Goal: Obtain resource: Download file/media

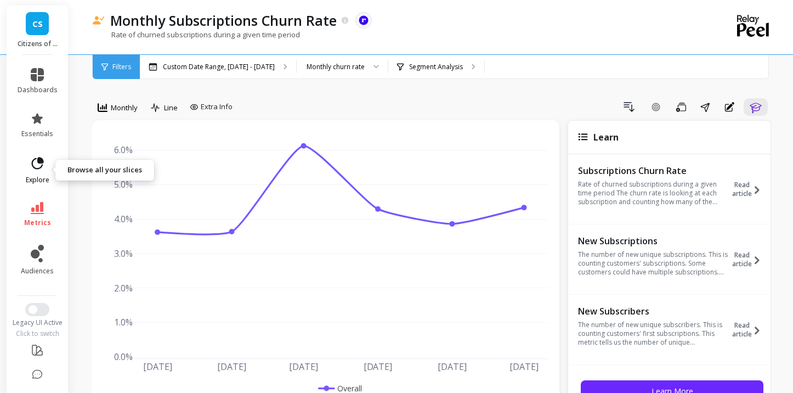
click at [35, 179] on span "explore" at bounding box center [38, 179] width 24 height 9
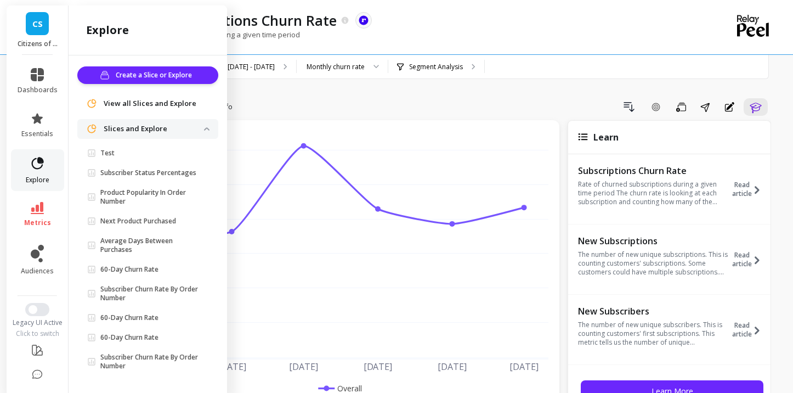
scroll to position [84, 0]
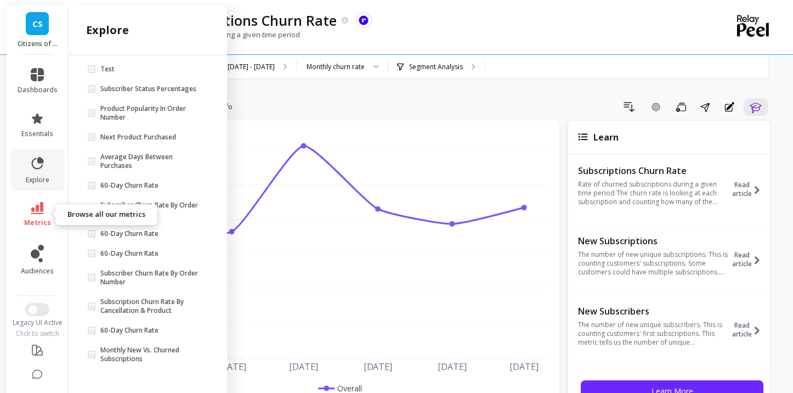
click at [40, 226] on span "metrics" at bounding box center [37, 222] width 27 height 9
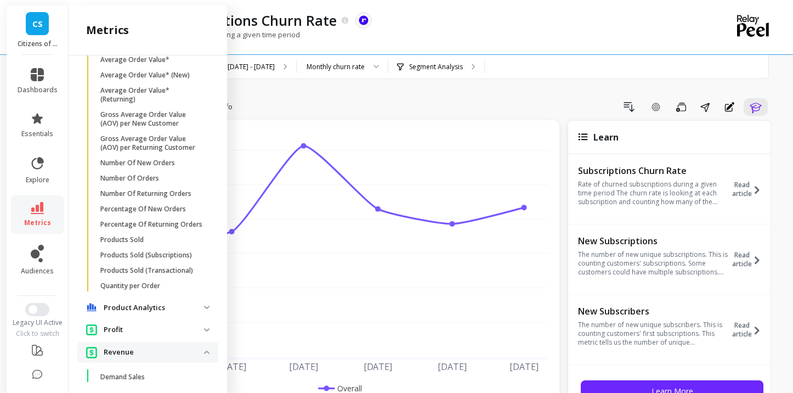
scroll to position [306, 0]
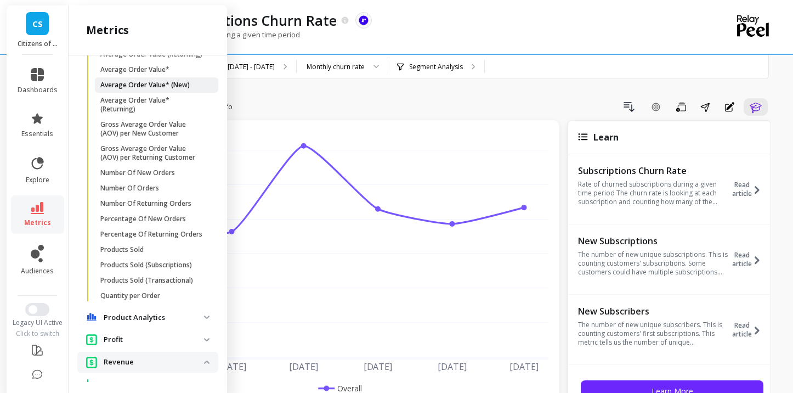
click at [156, 83] on p "Average Order Value* (New)" at bounding box center [144, 85] width 89 height 9
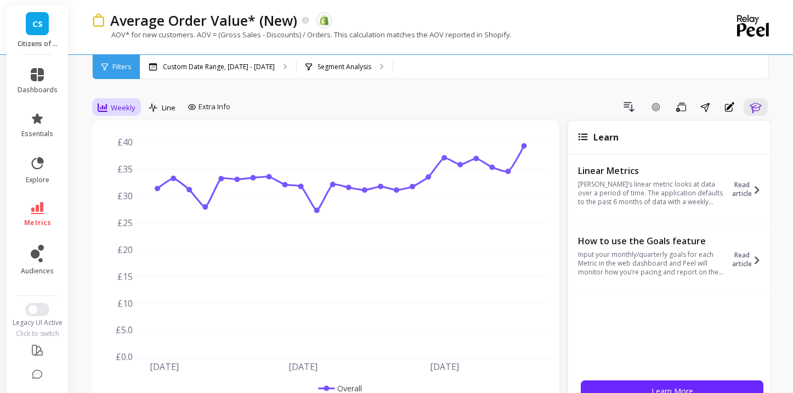
click at [119, 106] on span "Weekly" at bounding box center [123, 108] width 25 height 10
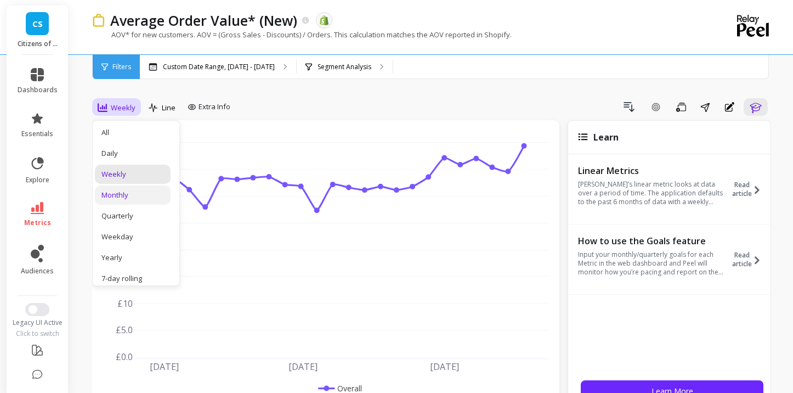
click at [120, 195] on div "Monthly" at bounding box center [132, 195] width 62 height 10
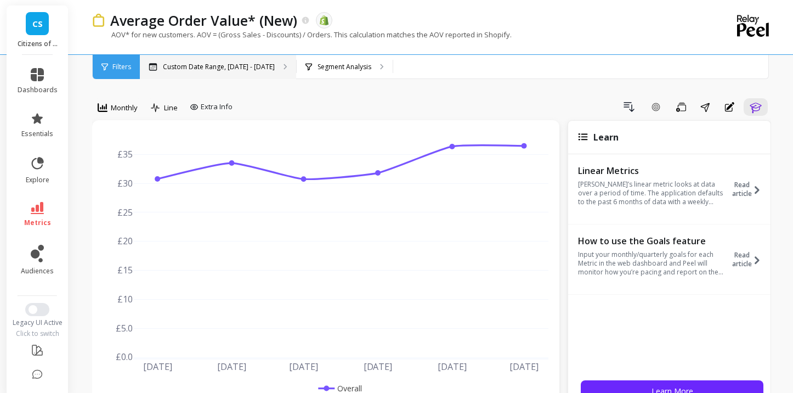
click at [268, 71] on div "Custom Date Range, [DATE] - [DATE]" at bounding box center [218, 67] width 156 height 24
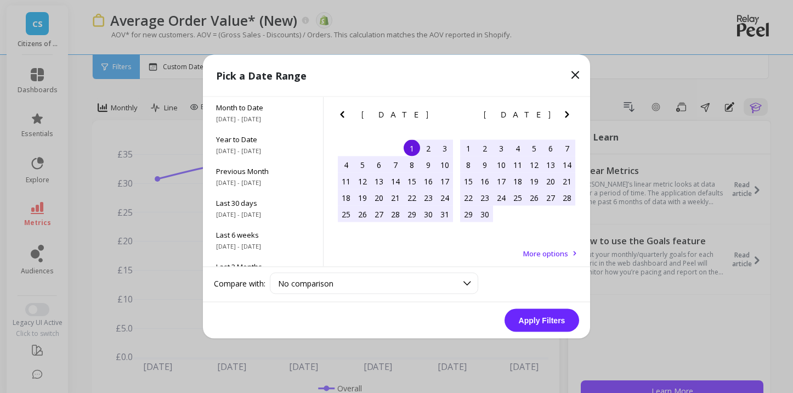
click at [342, 115] on icon "Previous Month" at bounding box center [342, 114] width 4 height 7
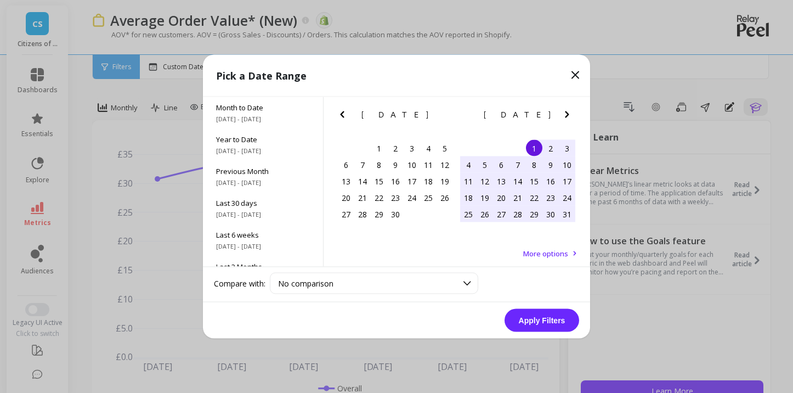
click at [342, 115] on icon "Previous Month" at bounding box center [342, 114] width 4 height 7
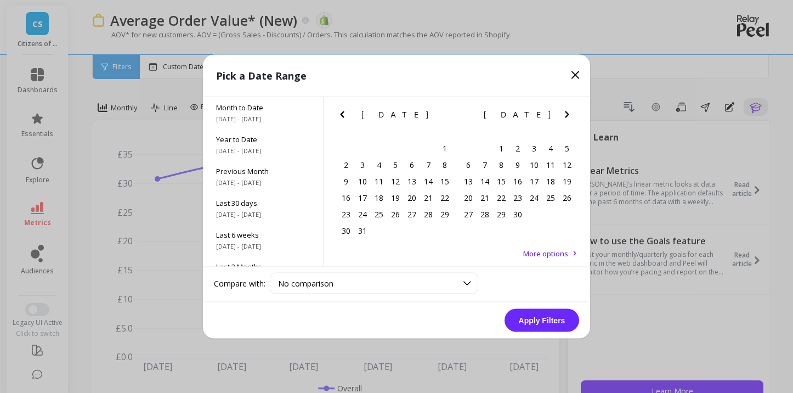
click at [342, 115] on icon "Previous Month" at bounding box center [342, 114] width 4 height 7
click at [337, 116] on icon "Previous Month" at bounding box center [342, 114] width 13 height 13
click at [397, 148] on div "1" at bounding box center [395, 148] width 16 height 16
click at [569, 113] on icon "Next Month" at bounding box center [566, 114] width 13 height 13
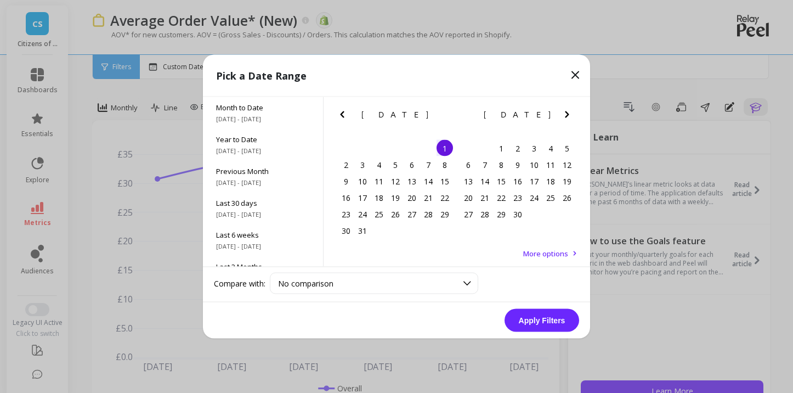
click at [569, 113] on icon "Next Month" at bounding box center [566, 114] width 13 height 13
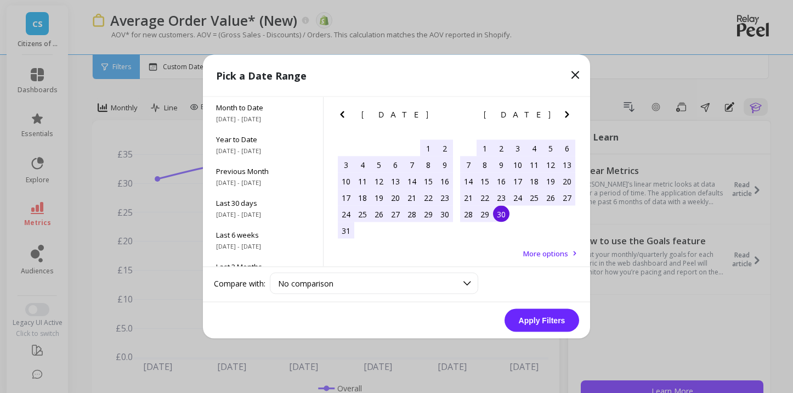
click at [498, 220] on div "30" at bounding box center [501, 214] width 16 height 16
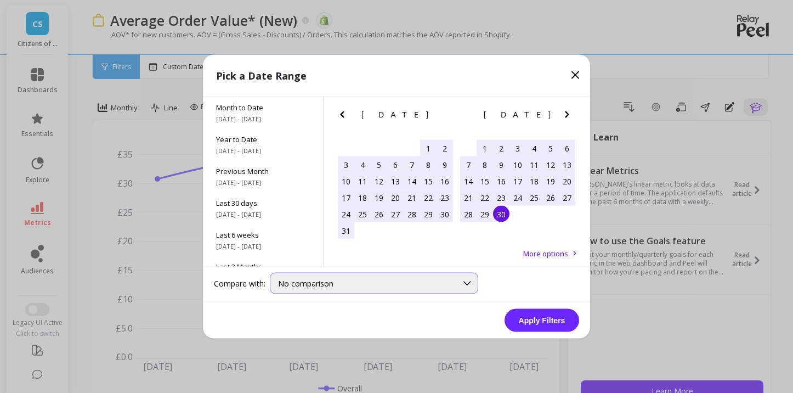
click at [459, 283] on div at bounding box center [467, 283] width 21 height 20
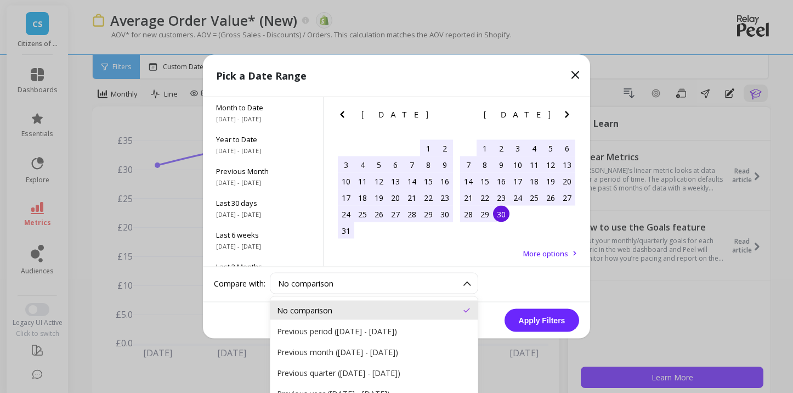
scroll to position [16, 0]
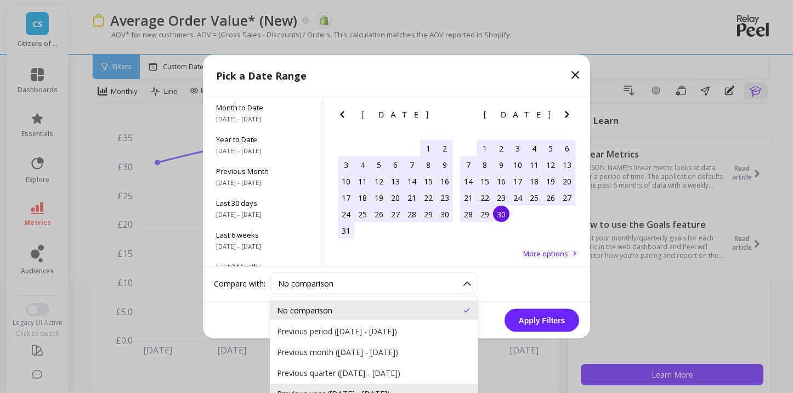
click at [384, 387] on div "Previous year (Jan 1, 2024 - Sep 30, 2024)" at bounding box center [373, 393] width 207 height 19
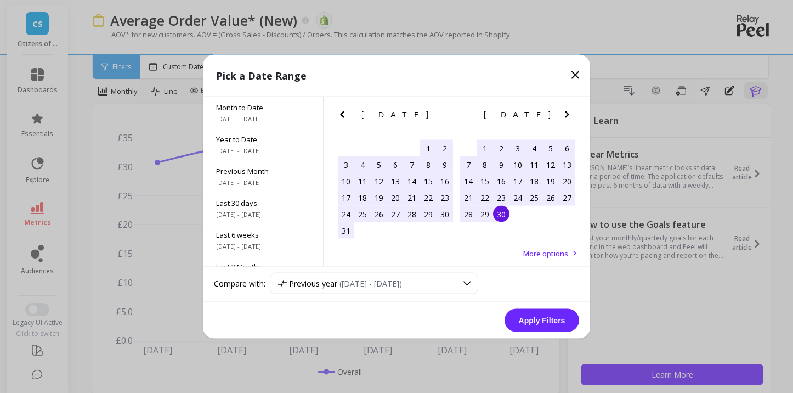
click at [539, 322] on button "Apply Filters" at bounding box center [541, 320] width 75 height 23
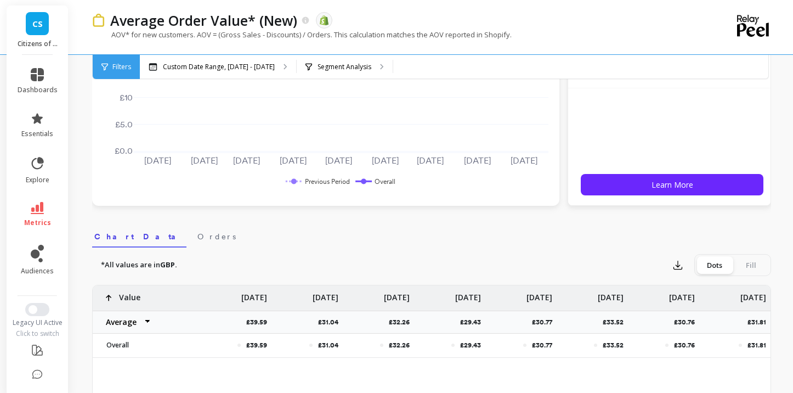
scroll to position [208, 0]
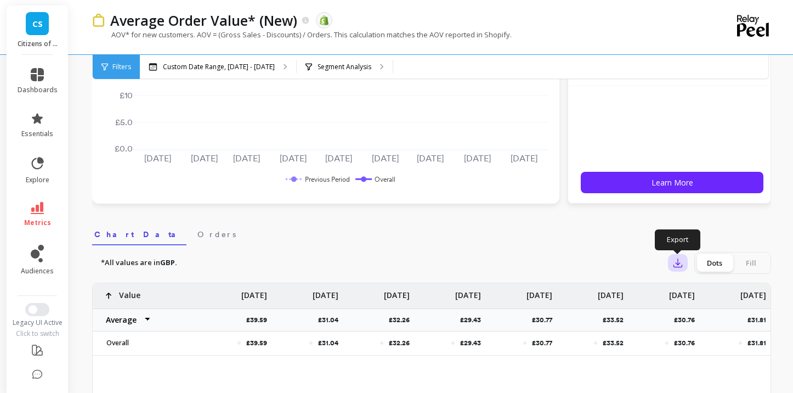
click at [676, 266] on icon "button" at bounding box center [677, 262] width 11 height 11
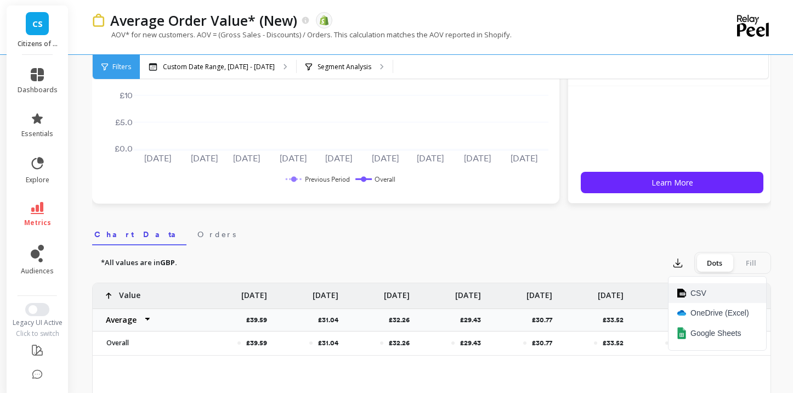
click at [704, 295] on span "CSV" at bounding box center [698, 292] width 16 height 11
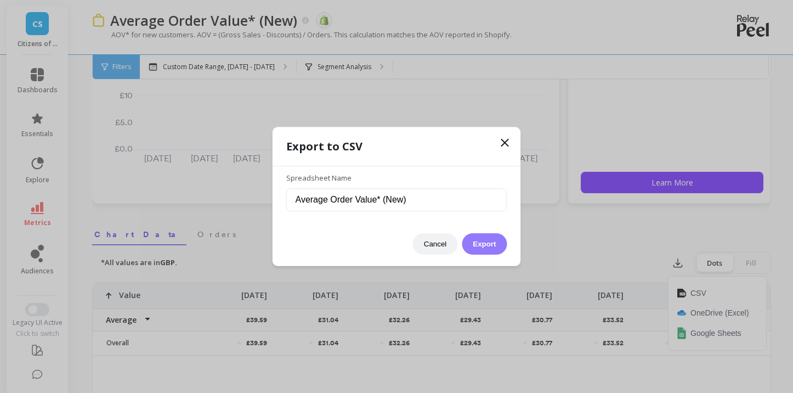
click at [486, 246] on button "Export" at bounding box center [484, 243] width 45 height 21
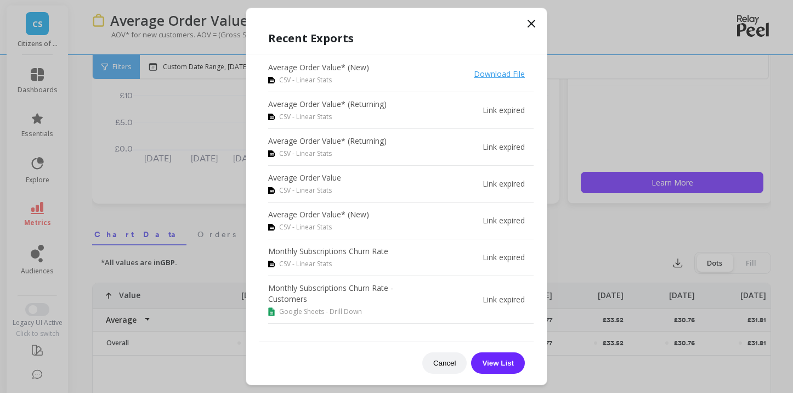
click at [530, 24] on icon at bounding box center [531, 23] width 7 height 7
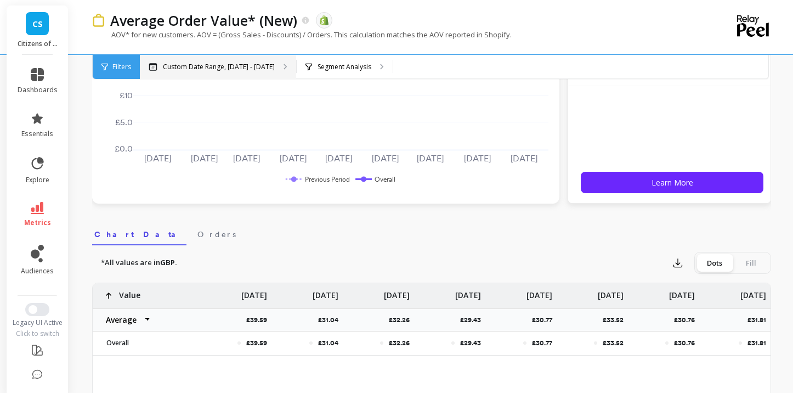
click at [254, 67] on p "Custom Date Range, Jan 1 - Sep 30" at bounding box center [219, 66] width 112 height 9
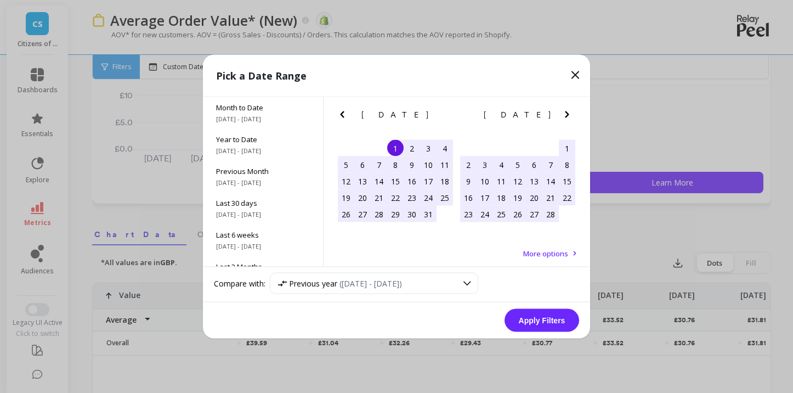
click at [343, 116] on icon "Previous Month" at bounding box center [342, 114] width 13 height 13
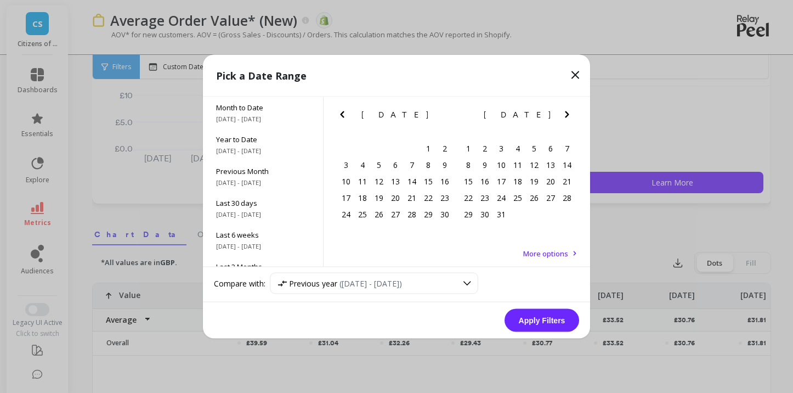
click at [343, 116] on icon "Previous Month" at bounding box center [342, 114] width 13 height 13
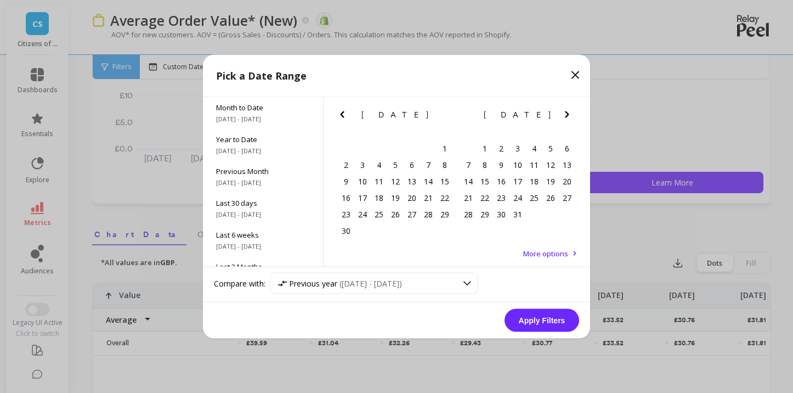
click at [343, 116] on icon "Previous Month" at bounding box center [342, 114] width 13 height 13
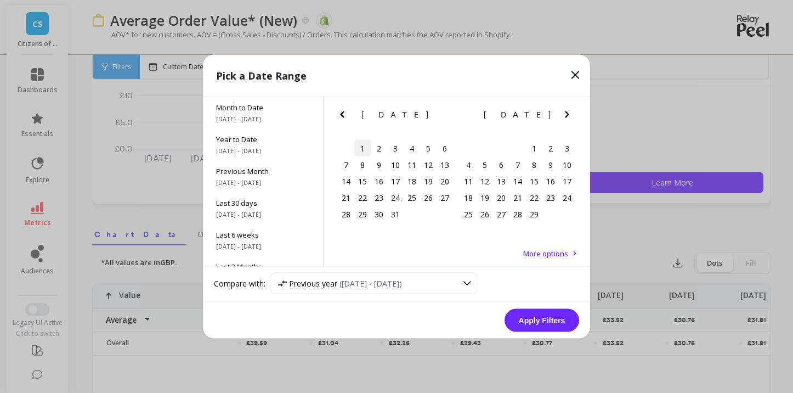
click at [360, 147] on div "1" at bounding box center [362, 148] width 16 height 16
click at [569, 112] on icon "Next Month" at bounding box center [566, 114] width 13 height 13
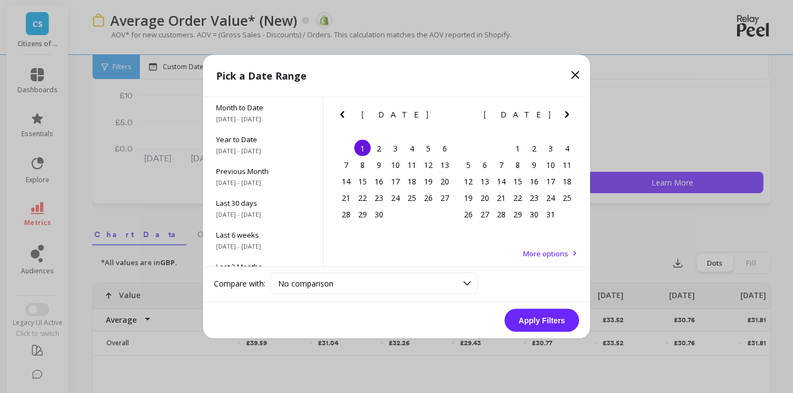
click at [569, 112] on icon "Next Month" at bounding box center [566, 114] width 13 height 13
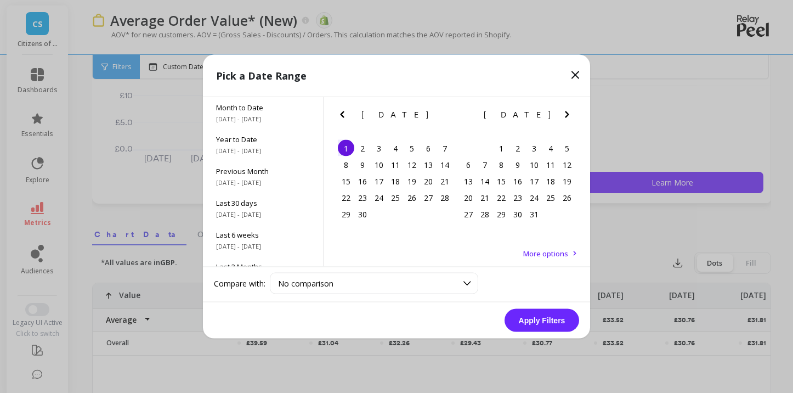
click at [569, 112] on icon "Next Month" at bounding box center [566, 114] width 13 height 13
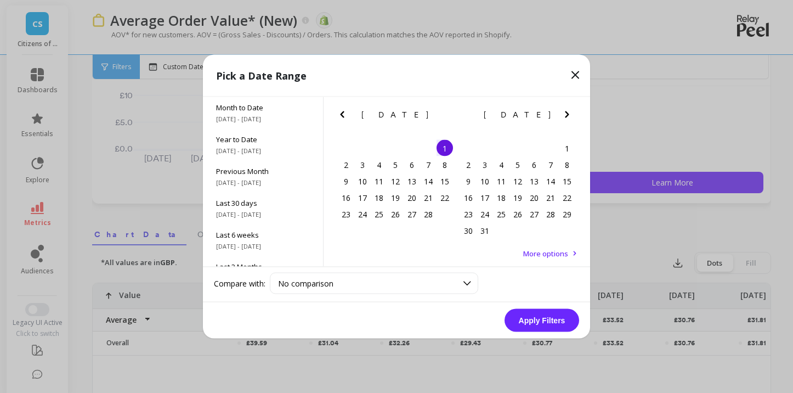
click at [569, 112] on icon "Next Month" at bounding box center [566, 114] width 13 height 13
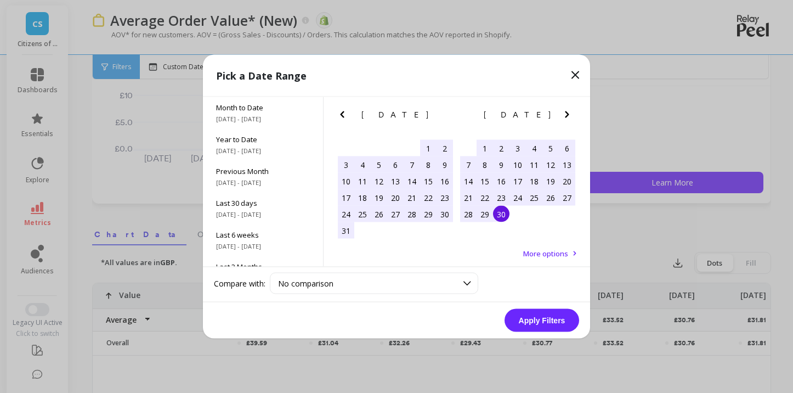
click at [499, 217] on div "30" at bounding box center [501, 214] width 16 height 16
drag, startPoint x: 531, startPoint y: 316, endPoint x: 496, endPoint y: 280, distance: 50.0
click at [496, 280] on div "Pick a Date Range Month to Date 10/1/2025 - 10/11/2025 Year to Date 1/1/2025 - …" at bounding box center [396, 196] width 387 height 283
click at [527, 313] on button "Apply Filters" at bounding box center [541, 320] width 75 height 23
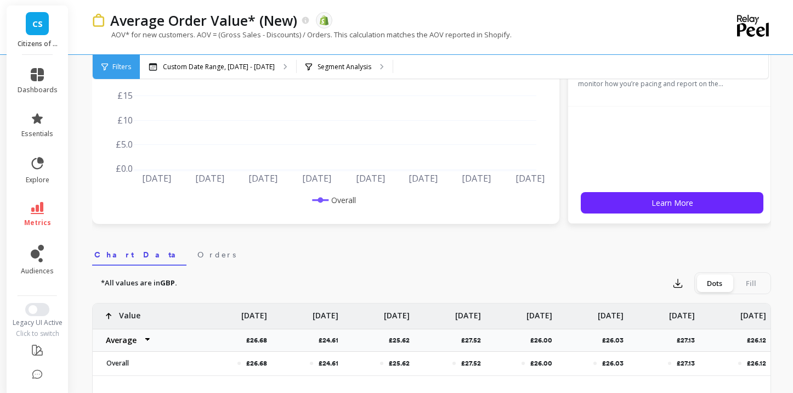
scroll to position [189, 0]
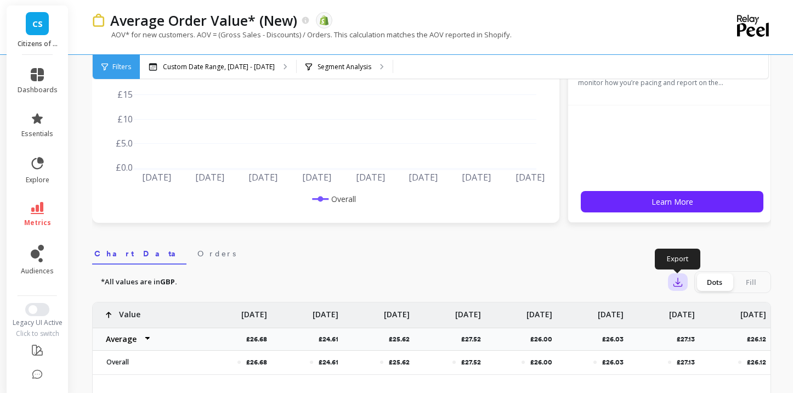
click at [680, 279] on icon "button" at bounding box center [677, 281] width 11 height 11
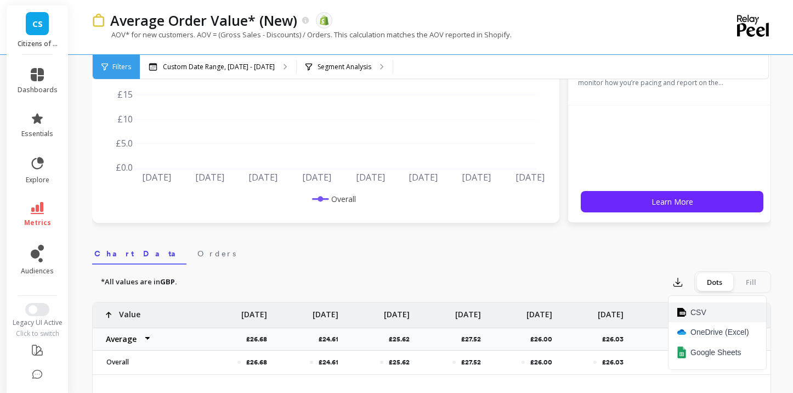
click at [694, 311] on span "CSV" at bounding box center [698, 311] width 16 height 11
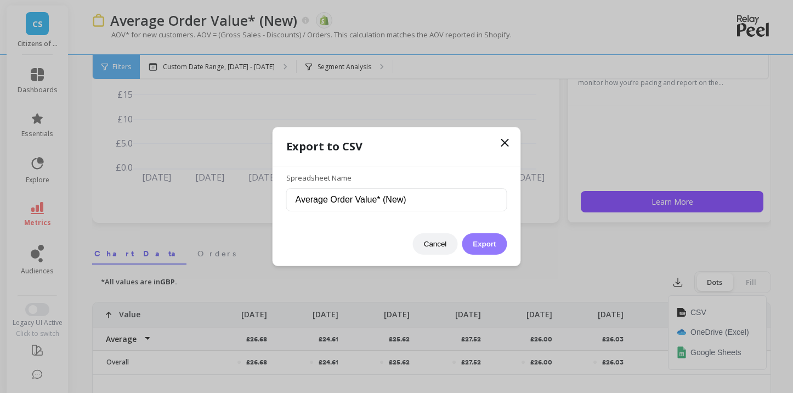
click at [481, 248] on button "Export" at bounding box center [484, 243] width 45 height 21
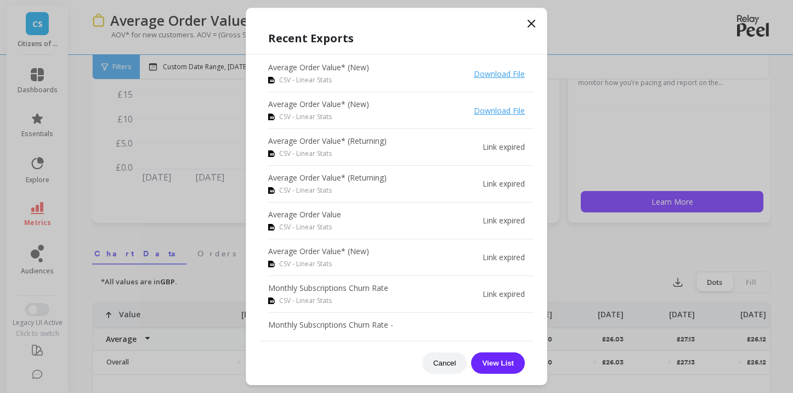
click at [530, 26] on icon at bounding box center [531, 23] width 13 height 13
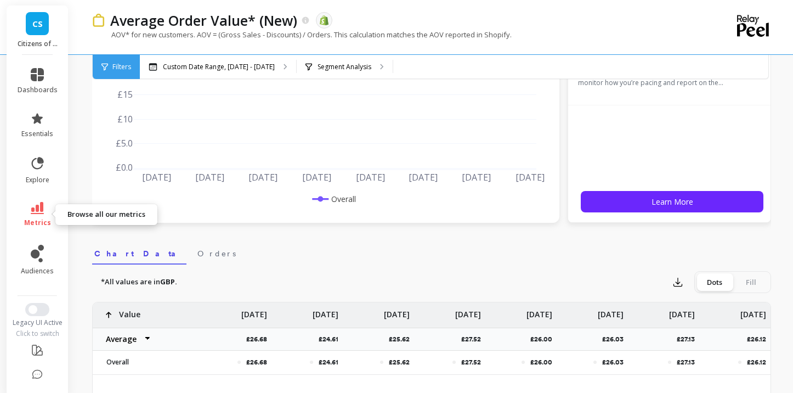
click at [37, 209] on icon at bounding box center [37, 208] width 13 height 12
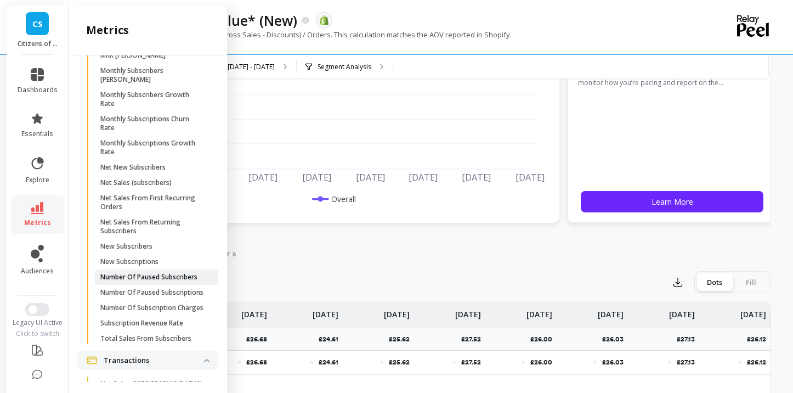
scroll to position [1440, 0]
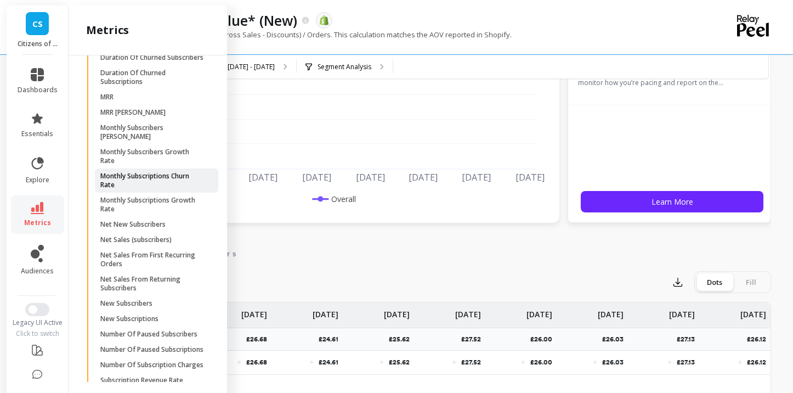
click at [145, 183] on p "Monthly Subscriptions Churn Rate" at bounding box center [152, 181] width 105 height 18
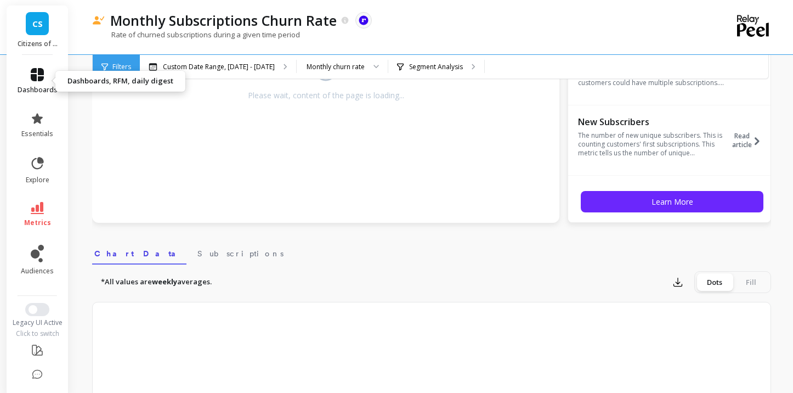
click at [41, 81] on link "dashboards" at bounding box center [38, 81] width 40 height 26
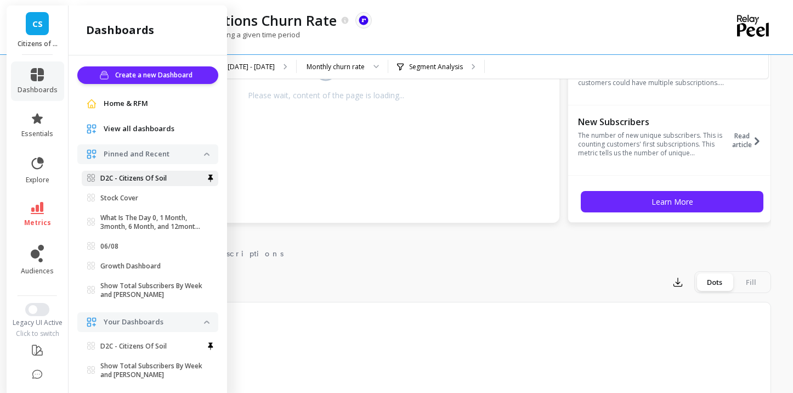
click at [139, 177] on p "D2C - Citizens Of Soil" at bounding box center [133, 178] width 66 height 9
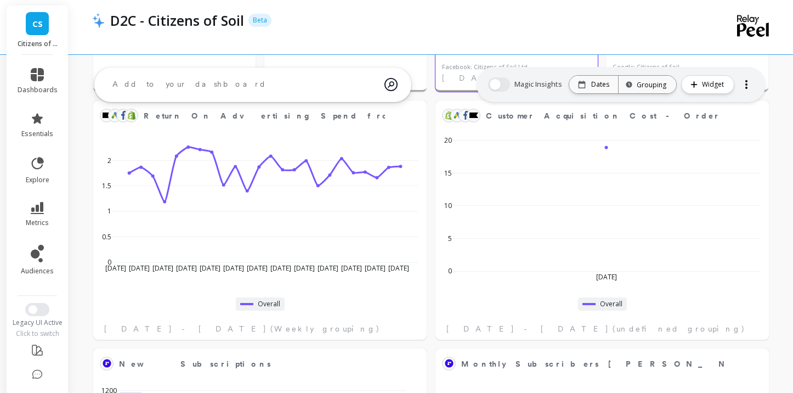
scroll to position [267, 0]
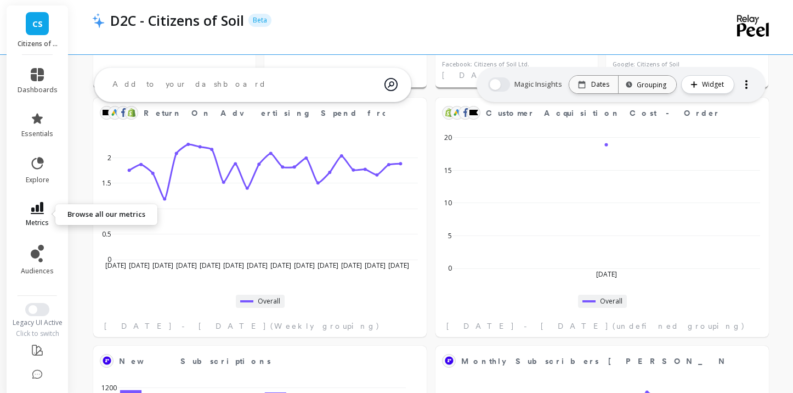
click at [43, 215] on link "metrics" at bounding box center [38, 214] width 40 height 25
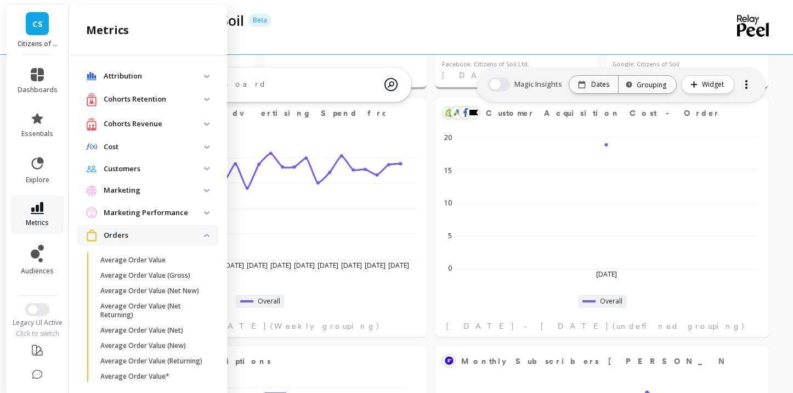
scroll to position [1440, 0]
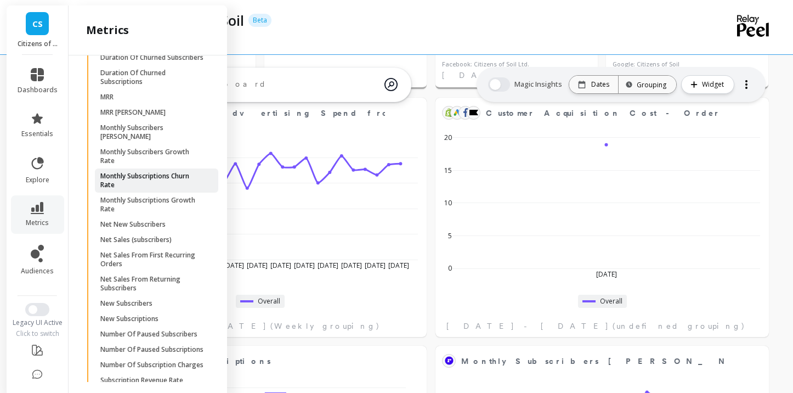
click at [164, 175] on p "Monthly Subscriptions Churn Rate" at bounding box center [152, 181] width 105 height 18
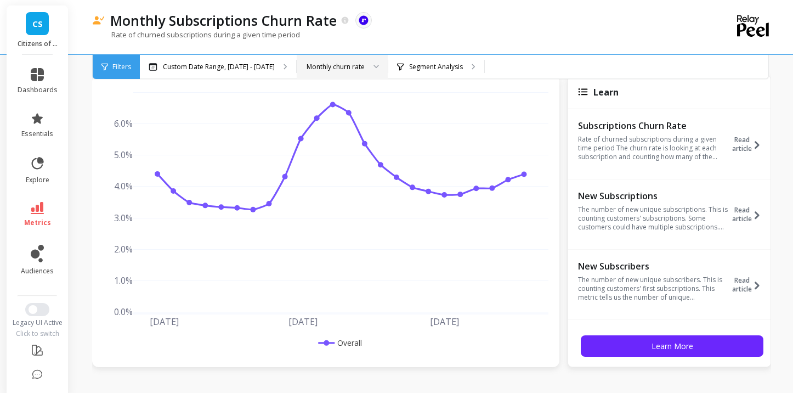
click at [320, 68] on div "Monthly churn rate" at bounding box center [335, 66] width 58 height 10
click at [203, 67] on p "Custom Date Range, [DATE] - [DATE]" at bounding box center [219, 66] width 112 height 9
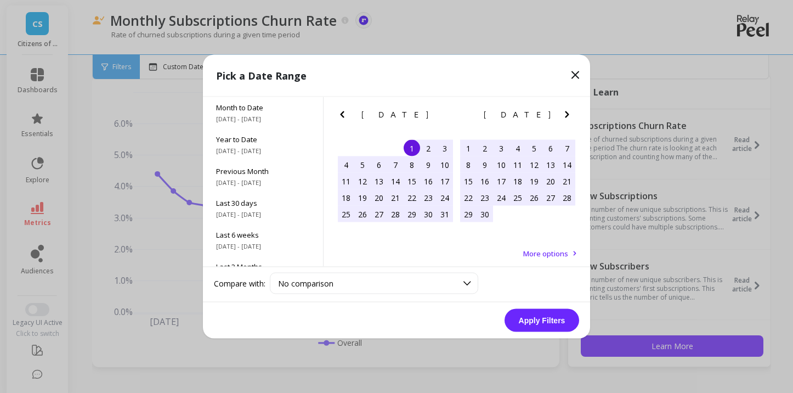
click at [575, 75] on icon at bounding box center [575, 75] width 7 height 7
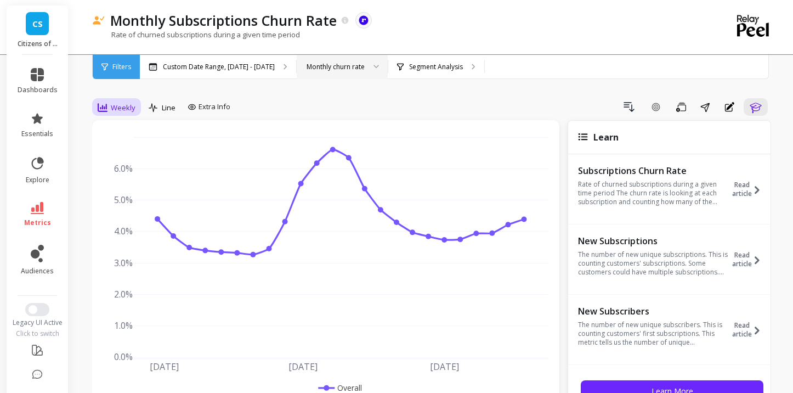
click at [112, 106] on span "Weekly" at bounding box center [123, 108] width 25 height 10
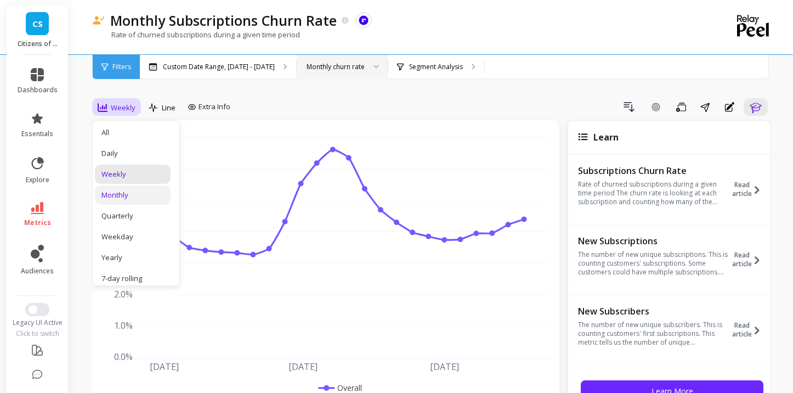
click at [129, 197] on div "Monthly" at bounding box center [132, 195] width 62 height 10
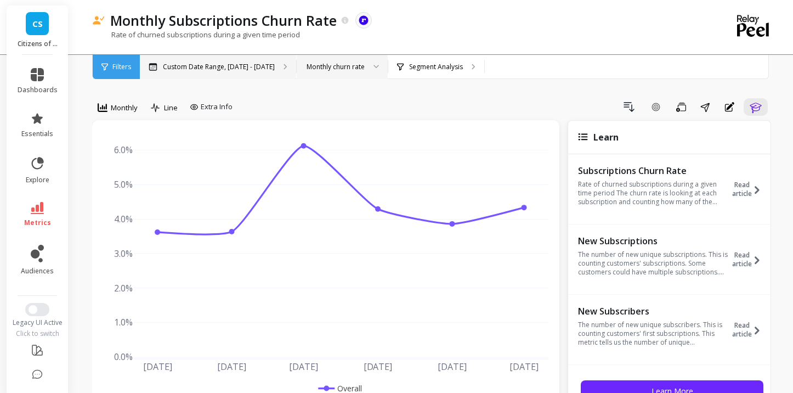
click at [245, 62] on p "Custom Date Range, [DATE] - [DATE]" at bounding box center [219, 66] width 112 height 9
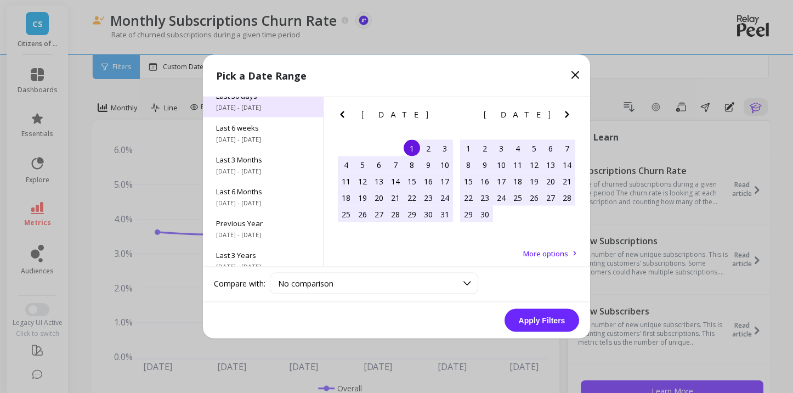
scroll to position [112, 0]
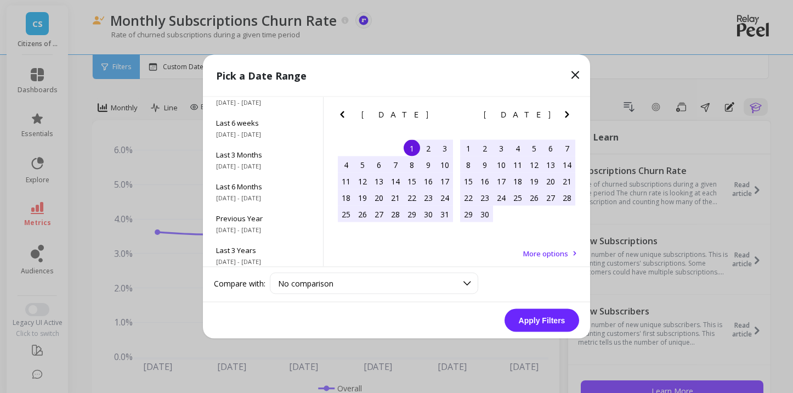
click at [343, 112] on icon "Previous Month" at bounding box center [342, 114] width 4 height 7
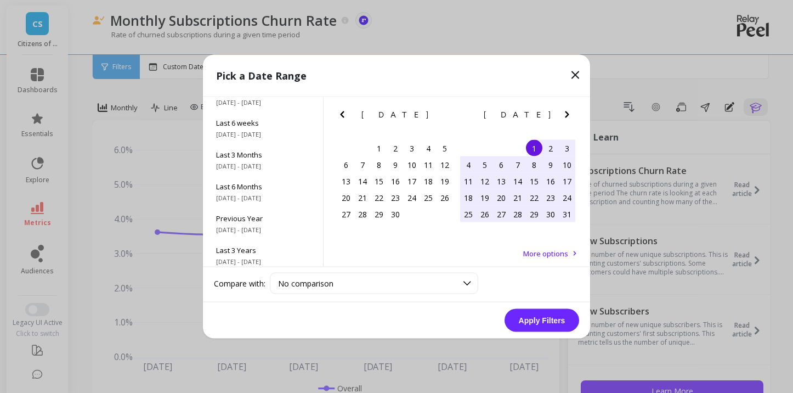
click at [343, 112] on icon "Previous Month" at bounding box center [342, 114] width 4 height 7
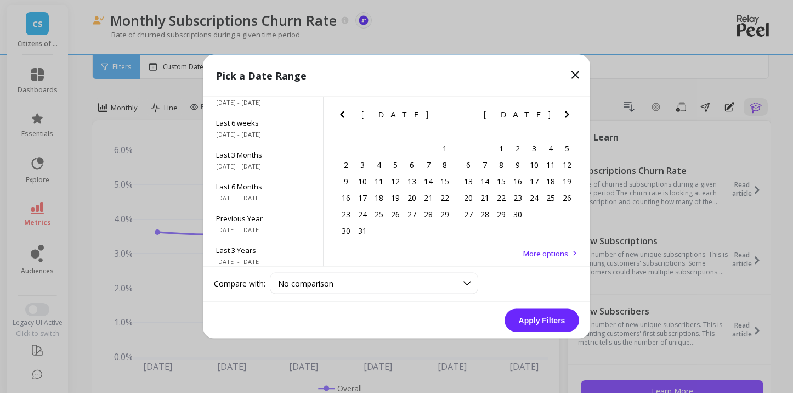
click at [343, 112] on icon "Previous Month" at bounding box center [342, 114] width 4 height 7
click at [342, 112] on icon "Previous Month" at bounding box center [342, 114] width 4 height 7
click at [390, 149] on div "1" at bounding box center [395, 148] width 16 height 16
click at [560, 113] on icon "Next Month" at bounding box center [566, 114] width 13 height 13
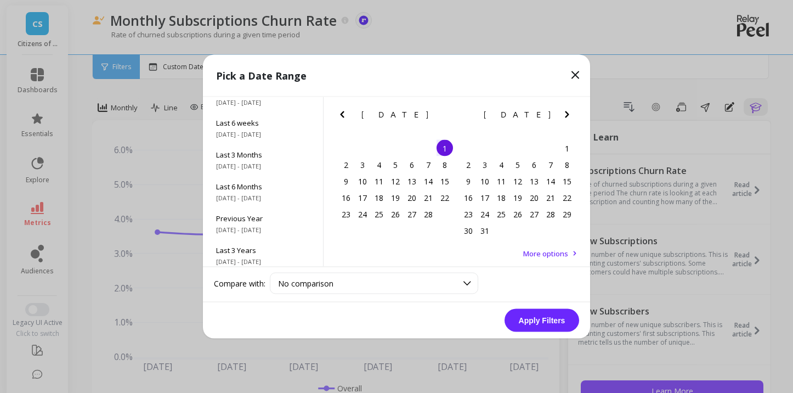
click at [560, 113] on icon "Next Month" at bounding box center [566, 114] width 13 height 13
click at [558, 112] on div "[DATE]" at bounding box center [518, 115] width 122 height 12
click at [561, 112] on icon "Next Month" at bounding box center [566, 114] width 13 height 13
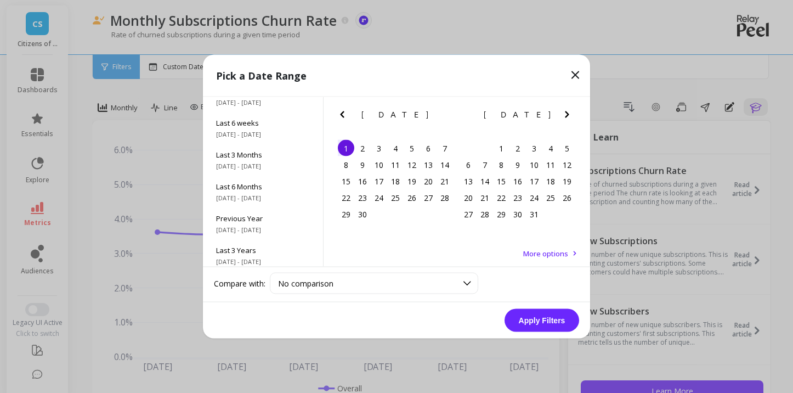
click at [561, 112] on icon "Next Month" at bounding box center [566, 114] width 13 height 13
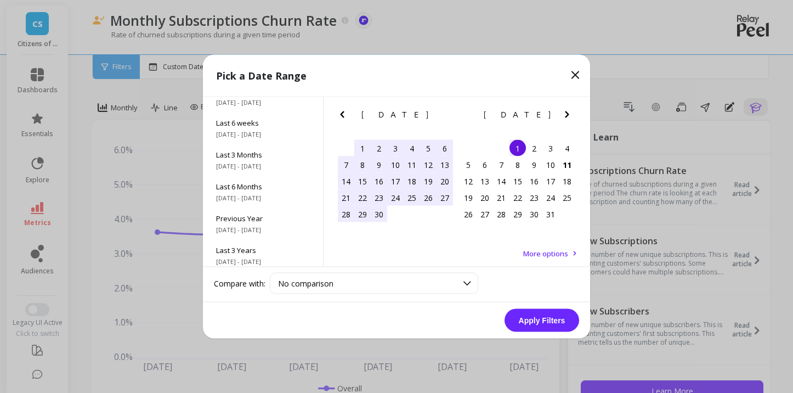
click at [509, 143] on div "1" at bounding box center [517, 148] width 16 height 16
click at [531, 313] on button "Apply Filters" at bounding box center [541, 320] width 75 height 23
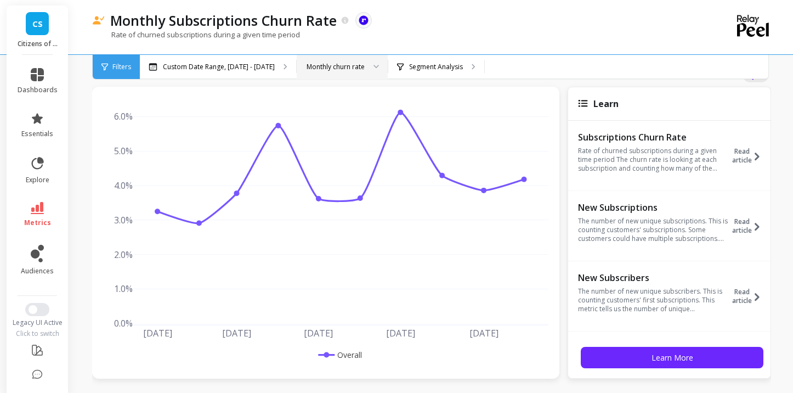
scroll to position [32, 0]
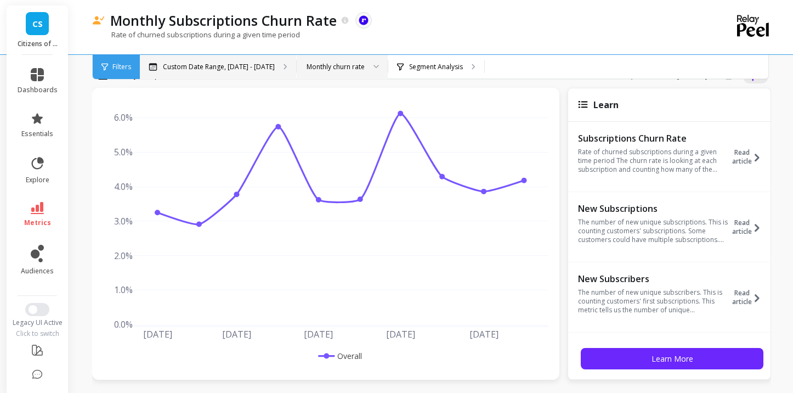
click at [239, 69] on p "Custom Date Range, Jan 1 - Oct 1" at bounding box center [219, 66] width 112 height 9
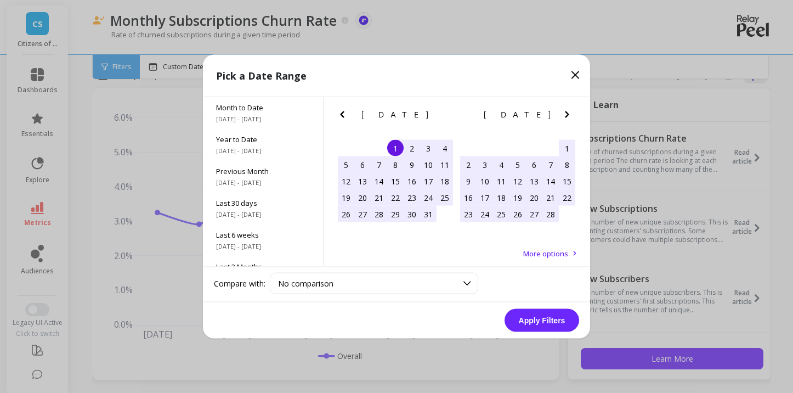
click at [397, 143] on div "1" at bounding box center [395, 148] width 16 height 16
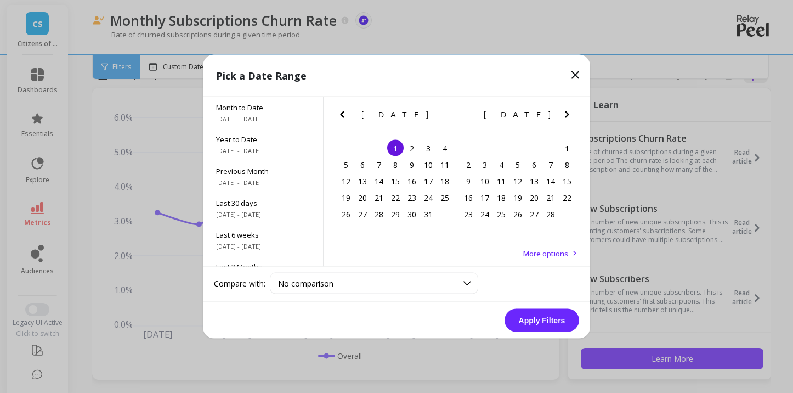
click at [571, 116] on icon "Next Month" at bounding box center [566, 114] width 13 height 13
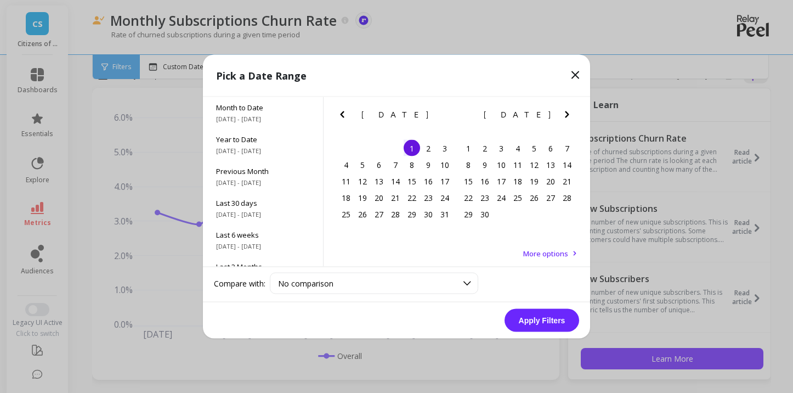
click at [571, 116] on icon "Next Month" at bounding box center [566, 114] width 13 height 13
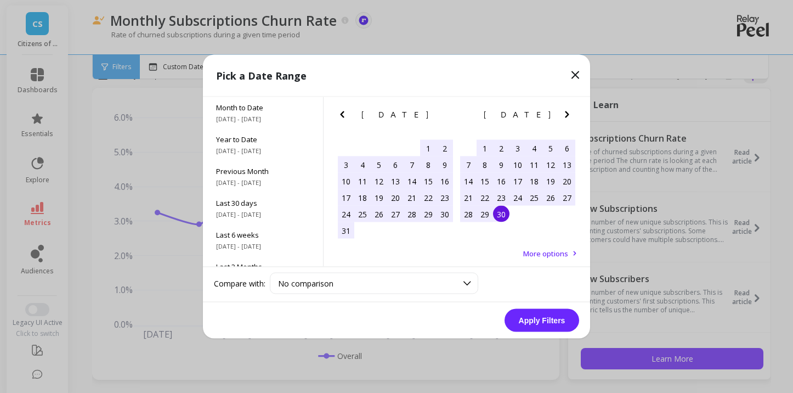
click at [501, 219] on div "30" at bounding box center [501, 214] width 16 height 16
click at [538, 316] on button "Apply Filters" at bounding box center [541, 320] width 75 height 23
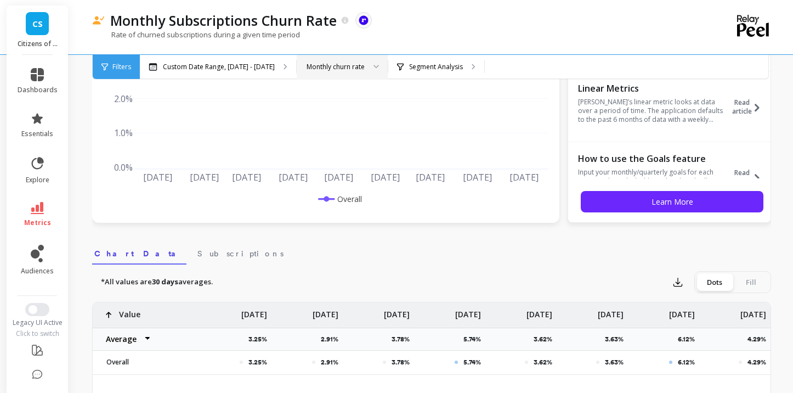
scroll to position [198, 0]
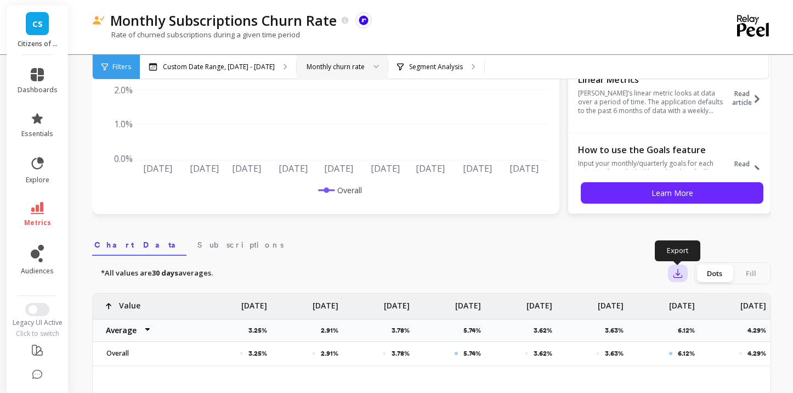
click at [681, 274] on icon "button" at bounding box center [677, 273] width 11 height 11
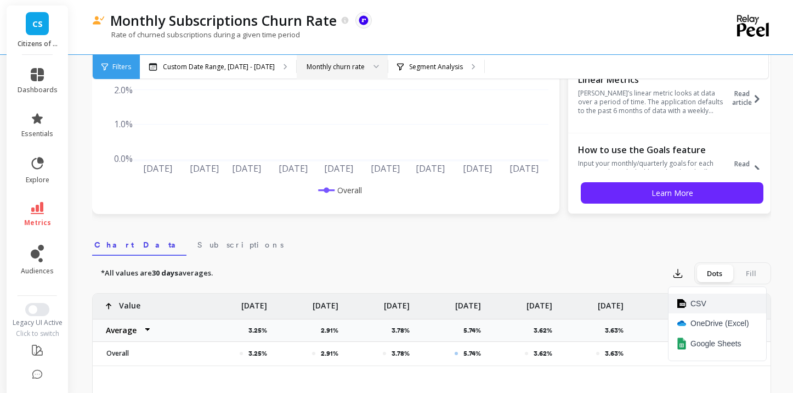
click at [690, 301] on span "CSV" at bounding box center [698, 303] width 16 height 11
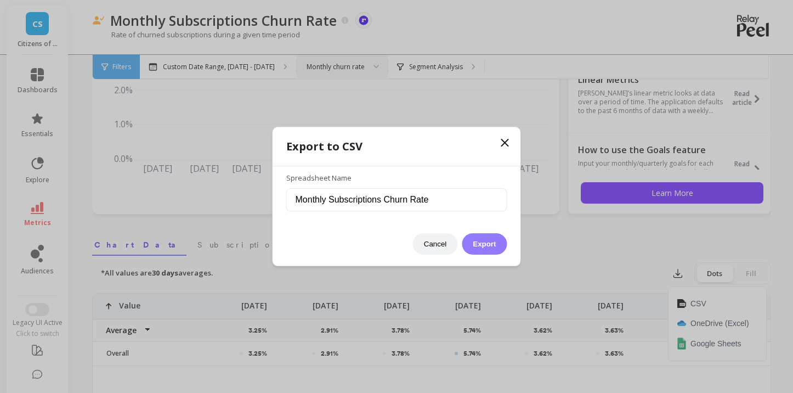
click at [481, 251] on button "Export" at bounding box center [484, 243] width 45 height 21
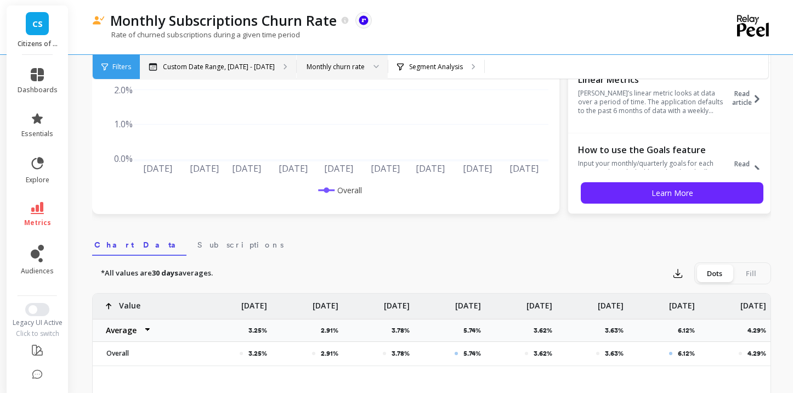
click at [240, 71] on p "Custom Date Range, Jan 1 - Sep 30" at bounding box center [219, 66] width 112 height 9
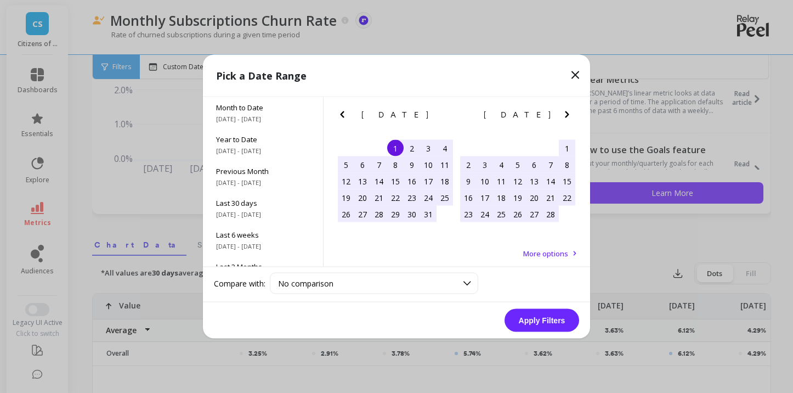
click at [342, 117] on icon "Previous Month" at bounding box center [342, 114] width 13 height 13
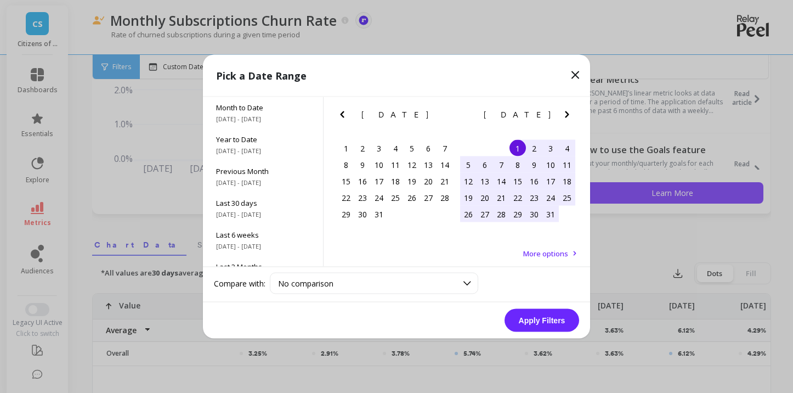
click at [342, 117] on icon "Previous Month" at bounding box center [342, 114] width 13 height 13
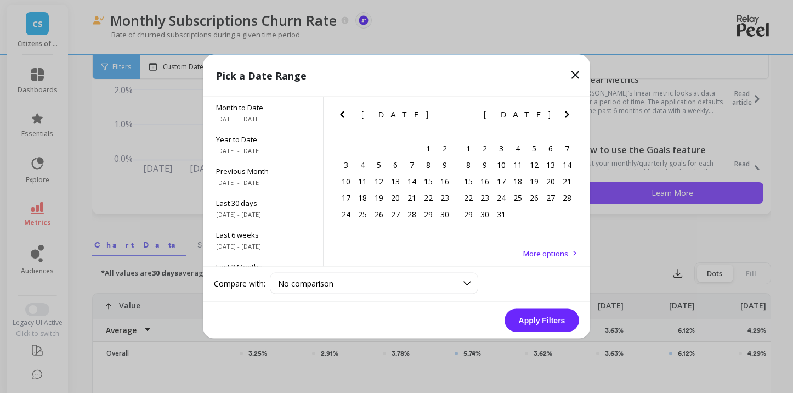
click at [342, 117] on icon "Previous Month" at bounding box center [342, 114] width 13 height 13
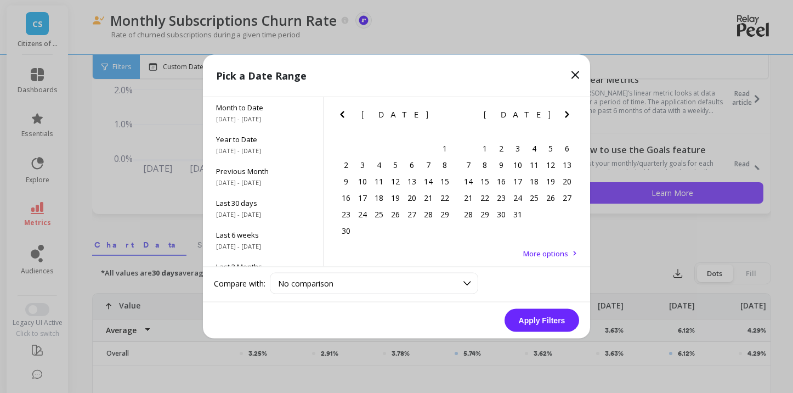
click at [342, 117] on icon "Previous Month" at bounding box center [342, 114] width 13 height 13
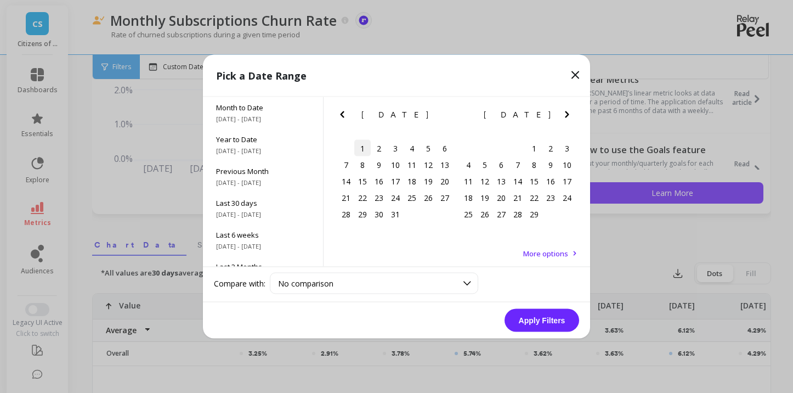
click at [360, 144] on div "1" at bounding box center [362, 148] width 16 height 16
click at [569, 122] on button "Next Month" at bounding box center [569, 117] width 18 height 18
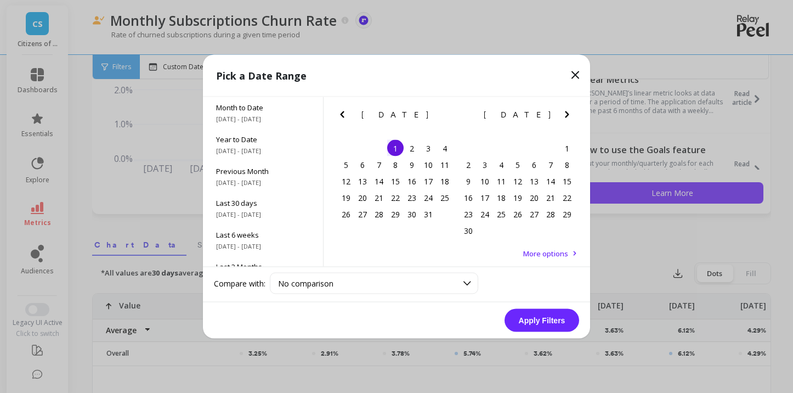
click at [569, 122] on button "Next Month" at bounding box center [569, 117] width 18 height 18
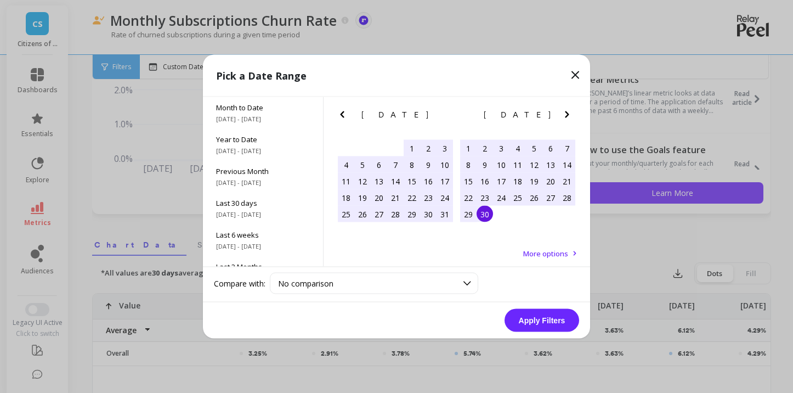
click at [483, 220] on div "30" at bounding box center [484, 214] width 16 height 16
click at [526, 320] on button "Apply Filters" at bounding box center [541, 320] width 75 height 23
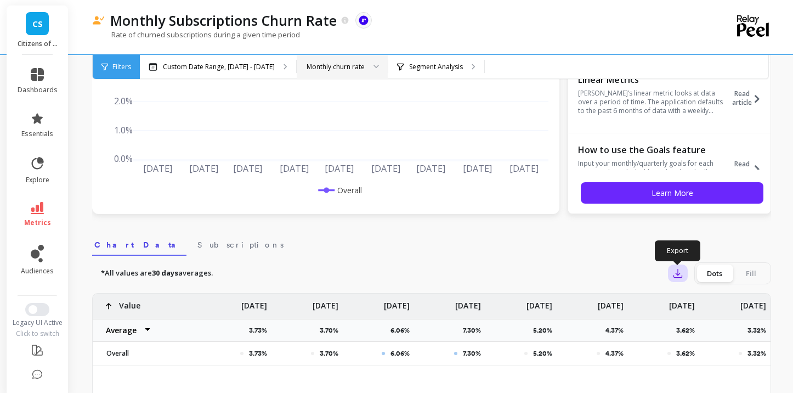
click at [680, 273] on icon "button" at bounding box center [677, 273] width 11 height 11
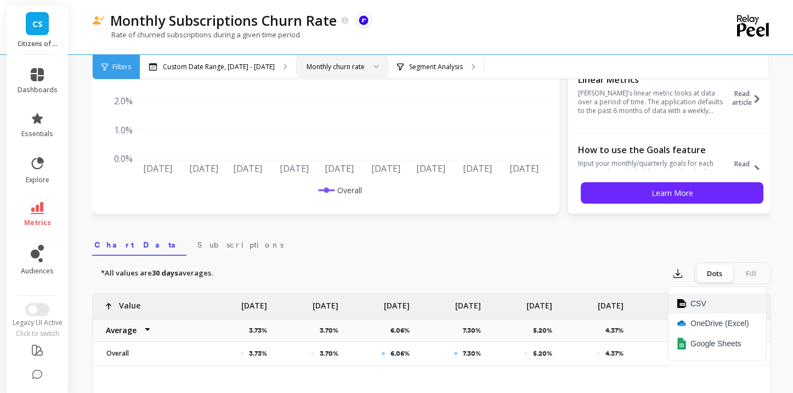
click at [693, 300] on span "CSV" at bounding box center [698, 303] width 16 height 11
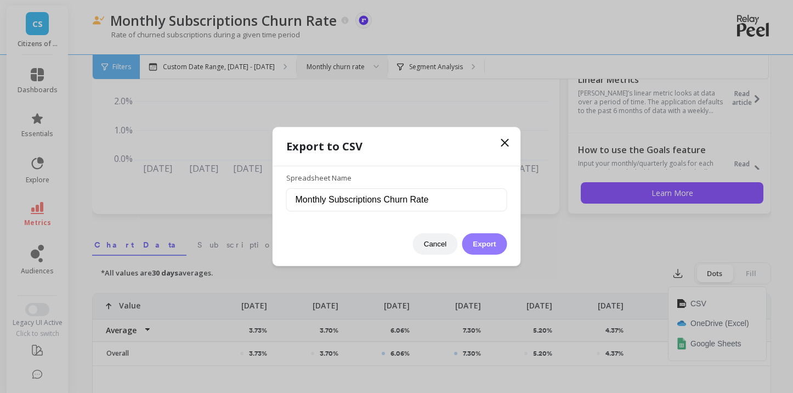
click at [491, 241] on button "Export" at bounding box center [484, 243] width 45 height 21
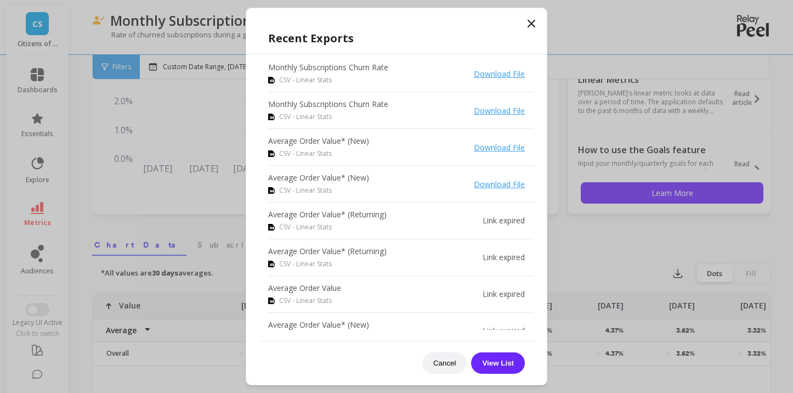
click at [530, 22] on icon at bounding box center [531, 23] width 13 height 13
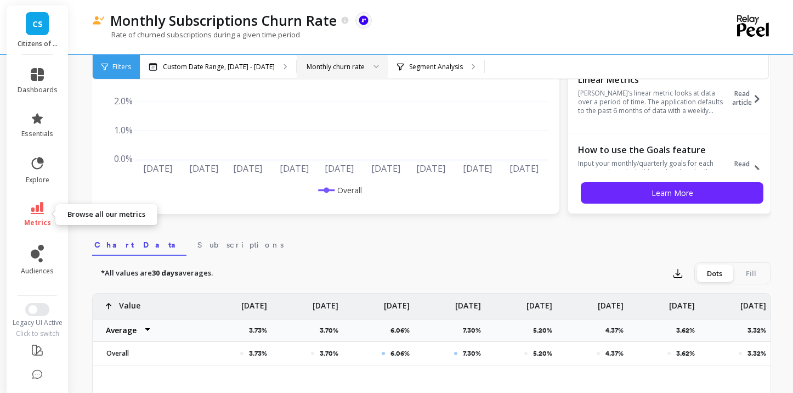
click at [38, 212] on icon at bounding box center [37, 208] width 13 height 12
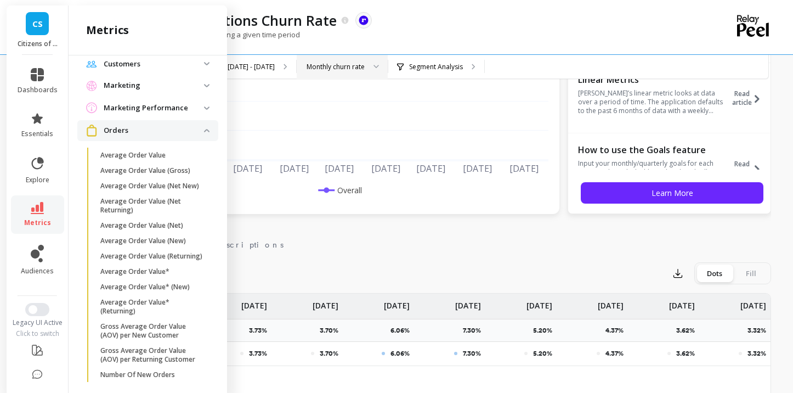
scroll to position [102, 0]
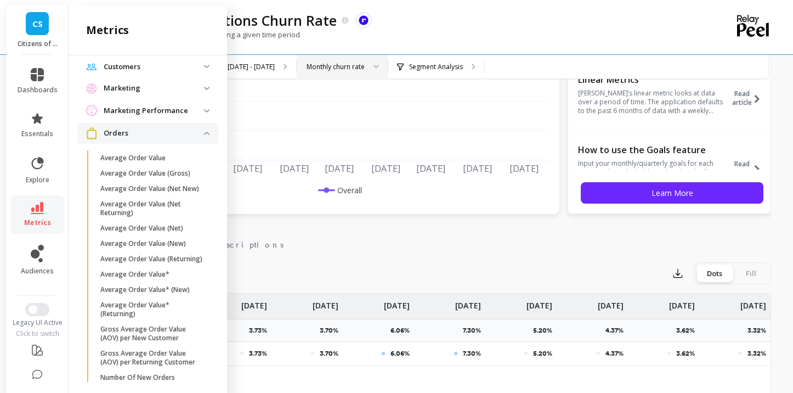
click at [144, 108] on p "Marketing Performance" at bounding box center [154, 110] width 100 height 11
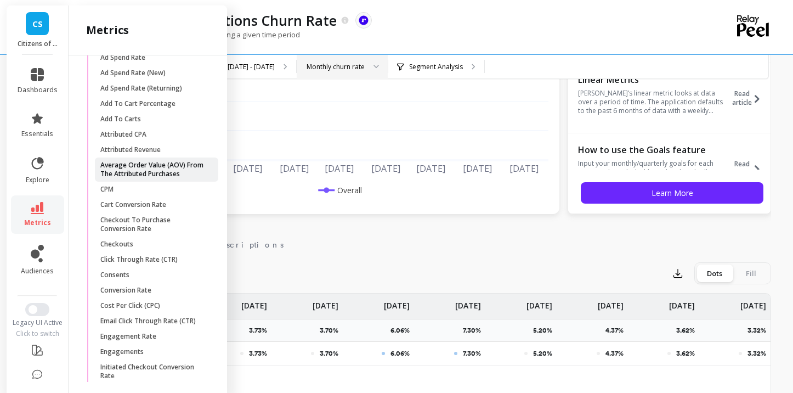
scroll to position [180, 0]
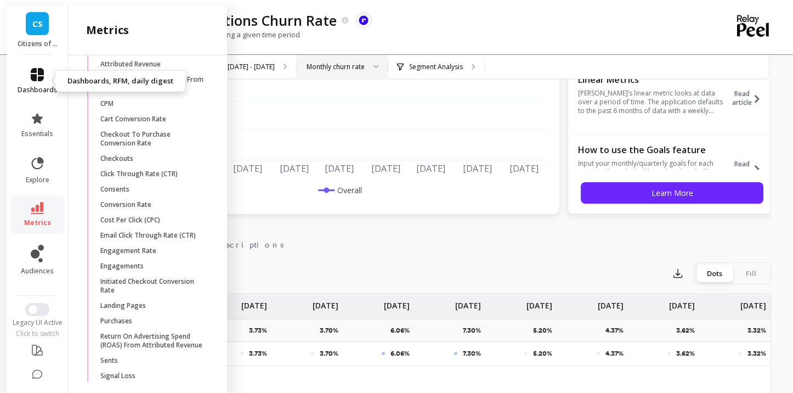
click at [39, 75] on icon at bounding box center [37, 74] width 13 height 13
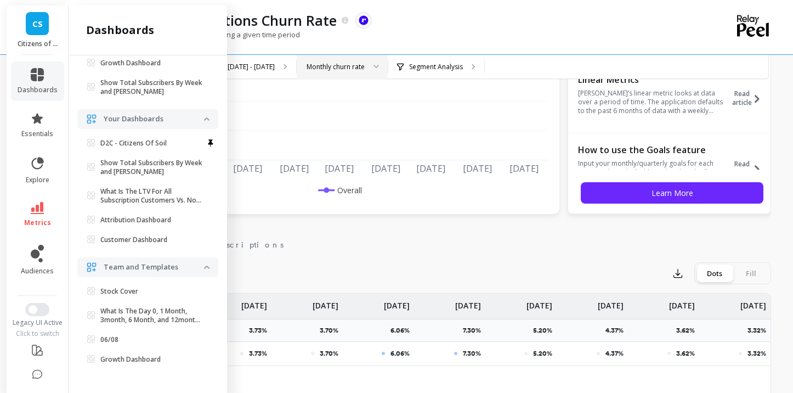
scroll to position [0, 0]
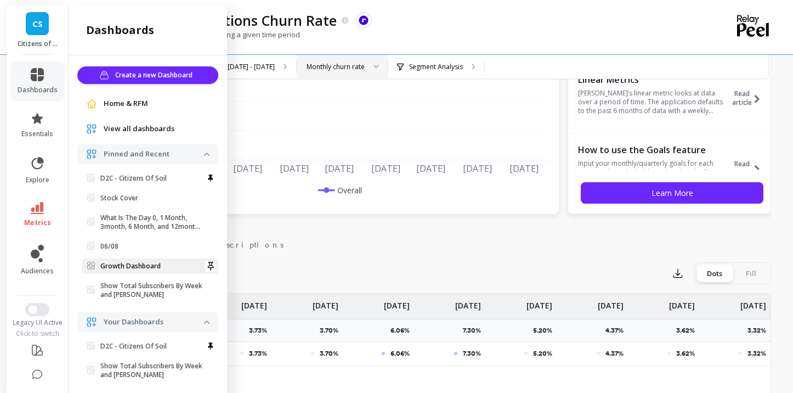
click at [132, 263] on p "Growth Dashboard" at bounding box center [130, 266] width 60 height 9
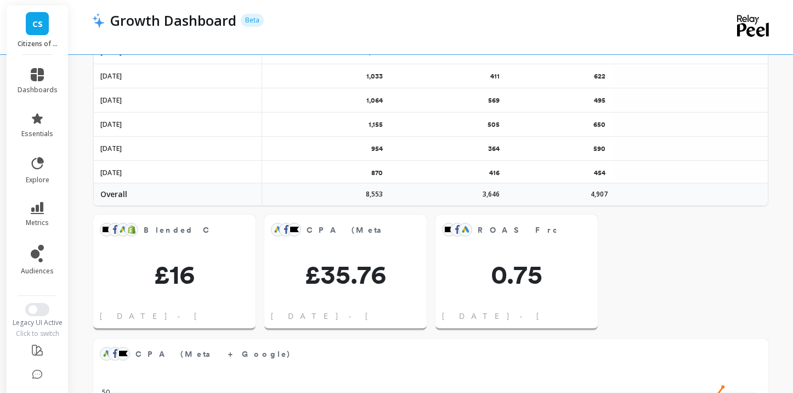
scroll to position [655, 0]
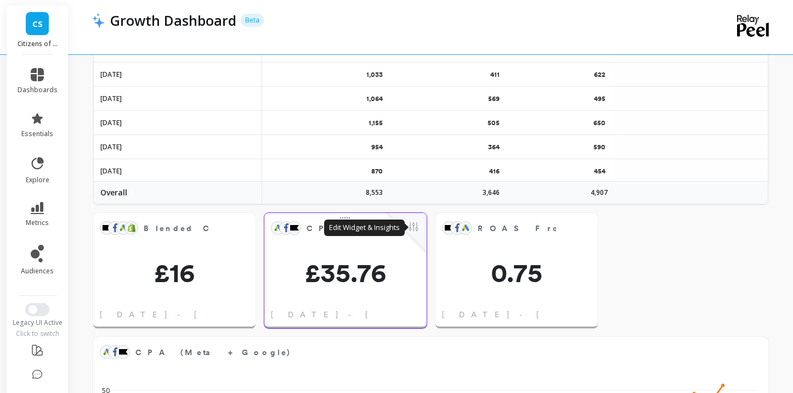
click at [414, 229] on button at bounding box center [413, 227] width 13 height 15
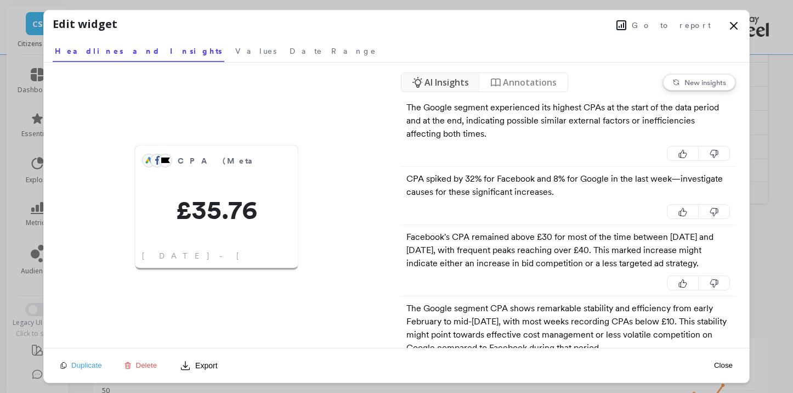
click at [675, 29] on span "Go to report" at bounding box center [671, 25] width 79 height 11
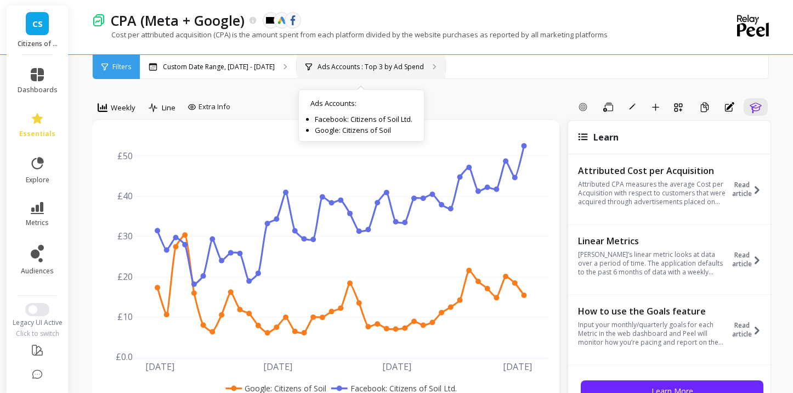
click at [326, 64] on p "Ads Accounts : Top 3 by Ad Spend" at bounding box center [370, 66] width 106 height 9
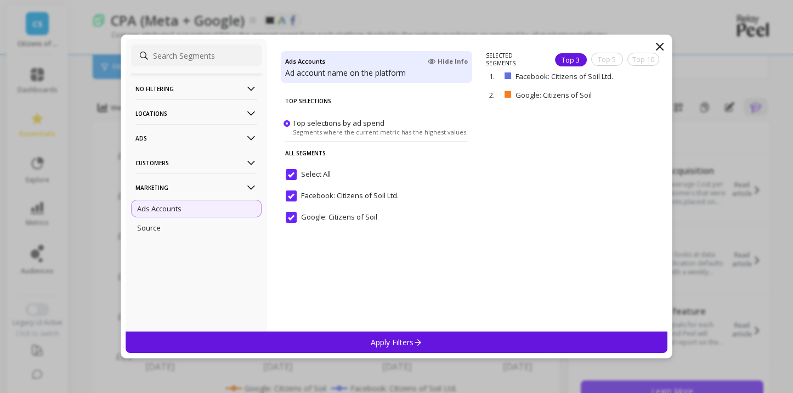
click at [663, 42] on icon at bounding box center [659, 46] width 13 height 13
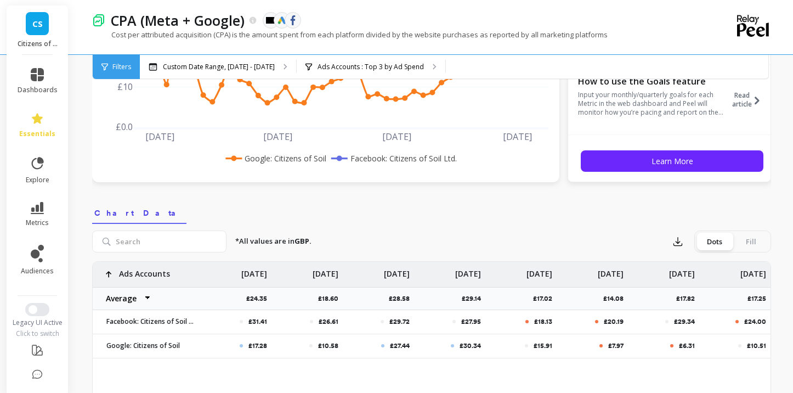
scroll to position [230, 0]
click at [678, 243] on icon "button" at bounding box center [677, 240] width 11 height 11
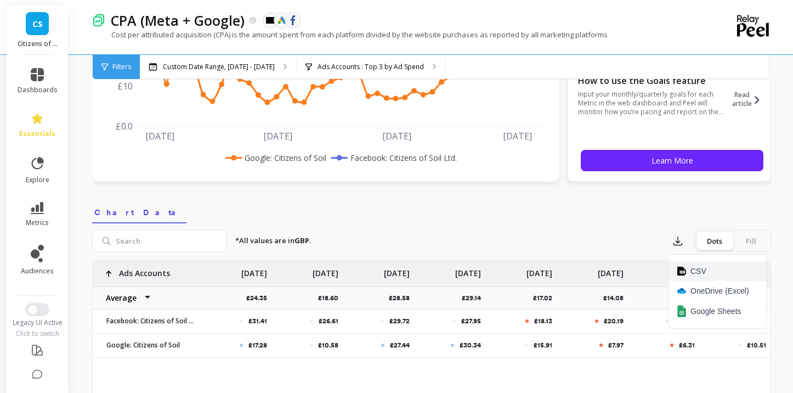
click at [687, 270] on button "CSV" at bounding box center [717, 271] width 98 height 20
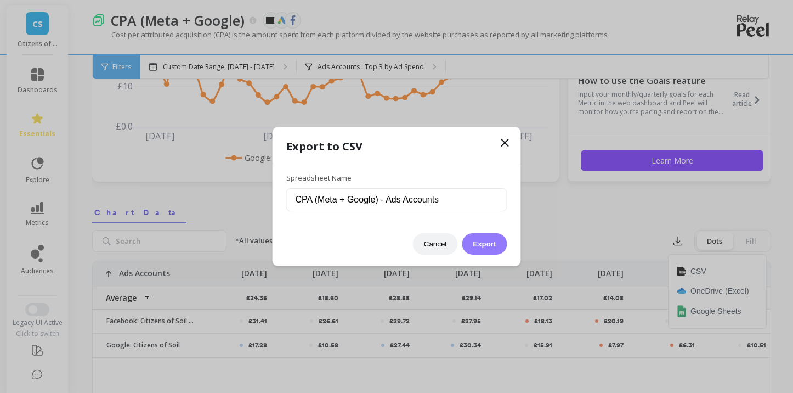
click at [481, 243] on button "Export" at bounding box center [484, 243] width 45 height 21
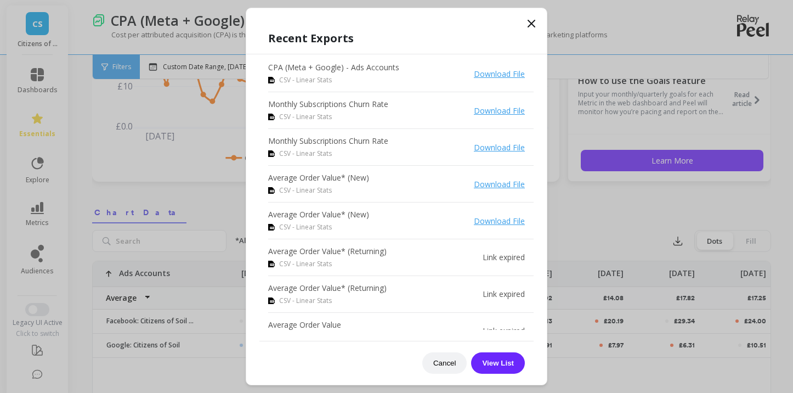
scroll to position [229, 0]
click at [534, 24] on icon at bounding box center [531, 23] width 13 height 13
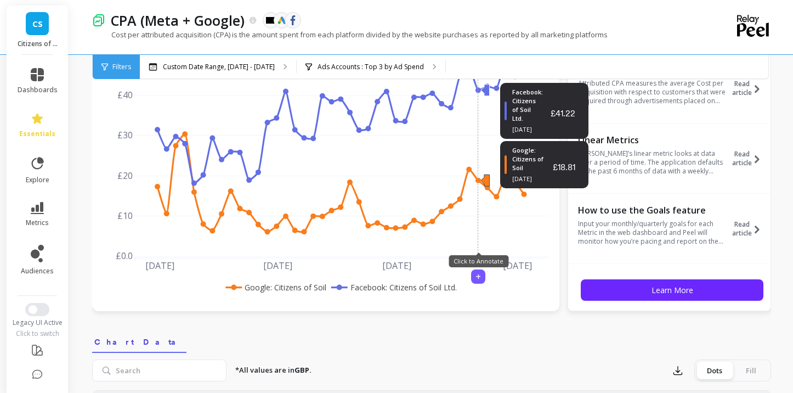
scroll to position [0, 0]
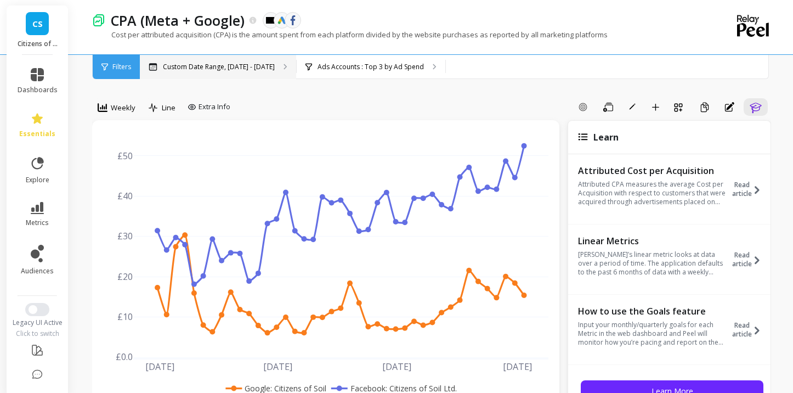
click at [257, 65] on p "Custom Date Range, Jan 1 - Oct 10" at bounding box center [219, 66] width 112 height 9
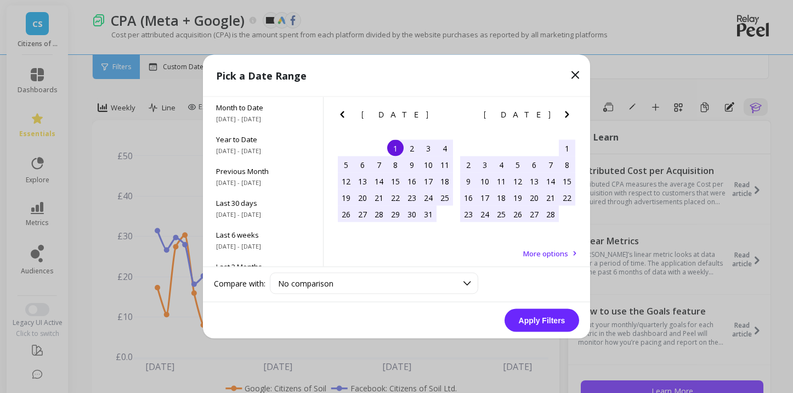
click at [257, 65] on div "Pick a Date Range" at bounding box center [396, 76] width 387 height 42
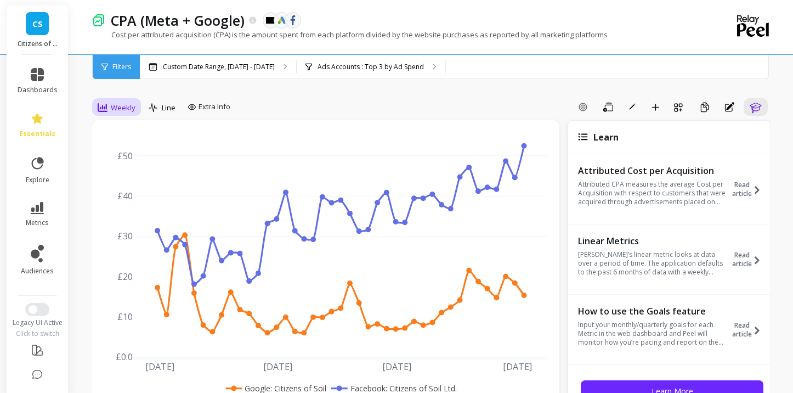
click at [115, 110] on span "Weekly" at bounding box center [123, 108] width 25 height 10
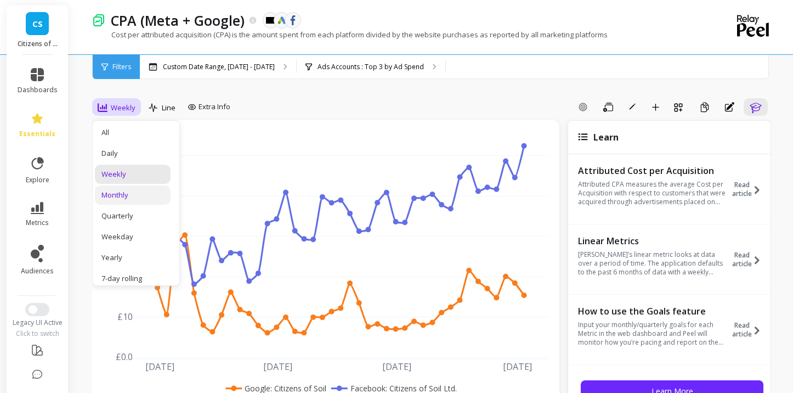
click at [118, 192] on div "Monthly" at bounding box center [132, 195] width 62 height 10
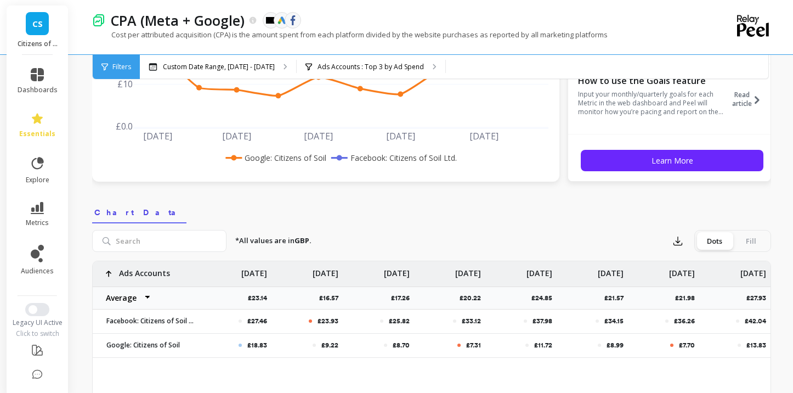
scroll to position [232, 0]
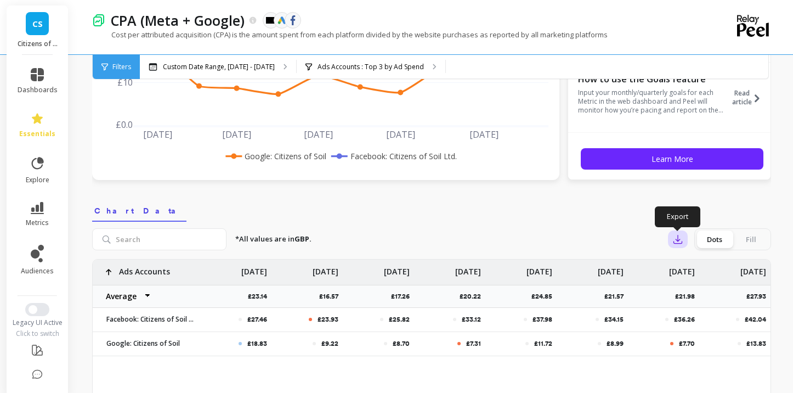
click at [675, 240] on icon "button" at bounding box center [677, 239] width 11 height 11
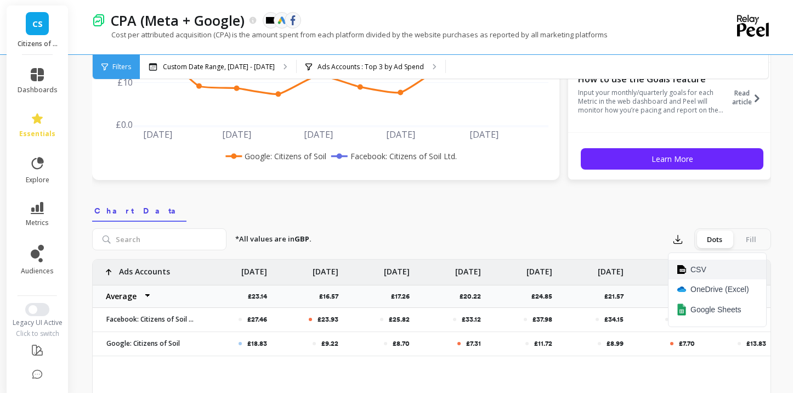
click at [684, 271] on img at bounding box center [681, 269] width 9 height 9
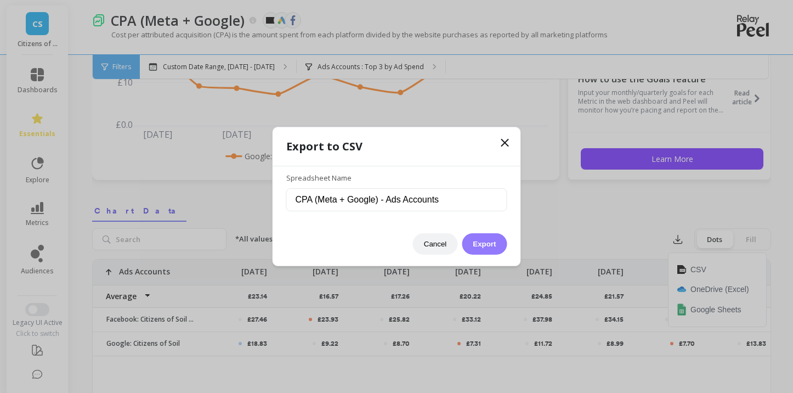
click at [493, 247] on button "Export" at bounding box center [484, 243] width 45 height 21
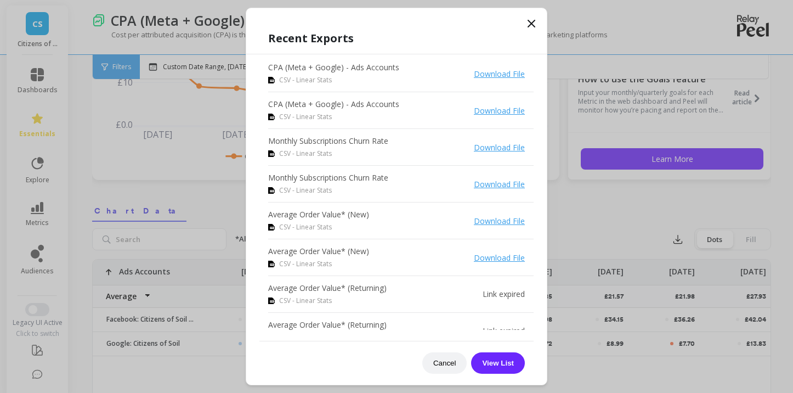
click at [532, 29] on icon at bounding box center [531, 23] width 13 height 13
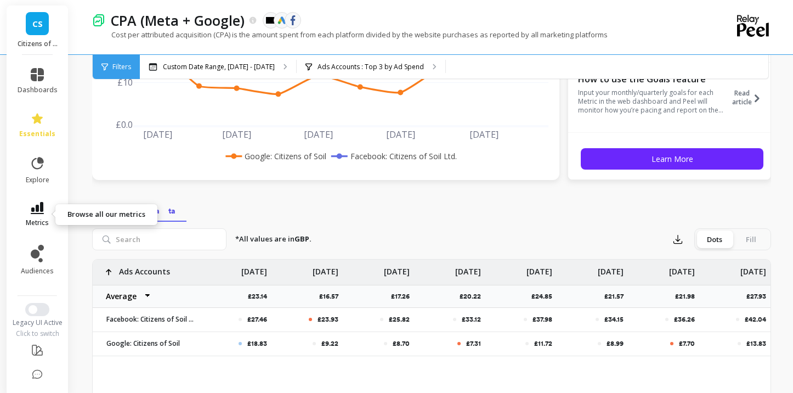
click at [37, 216] on link "metrics" at bounding box center [38, 214] width 40 height 25
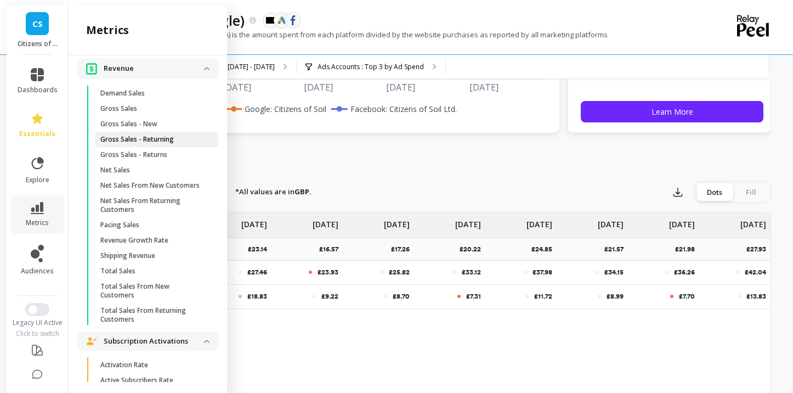
scroll to position [1005, 0]
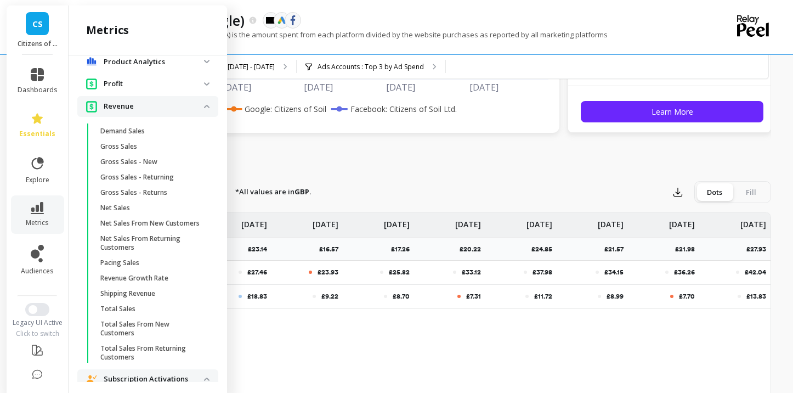
click at [207, 86] on span "Profit" at bounding box center [147, 83] width 141 height 20
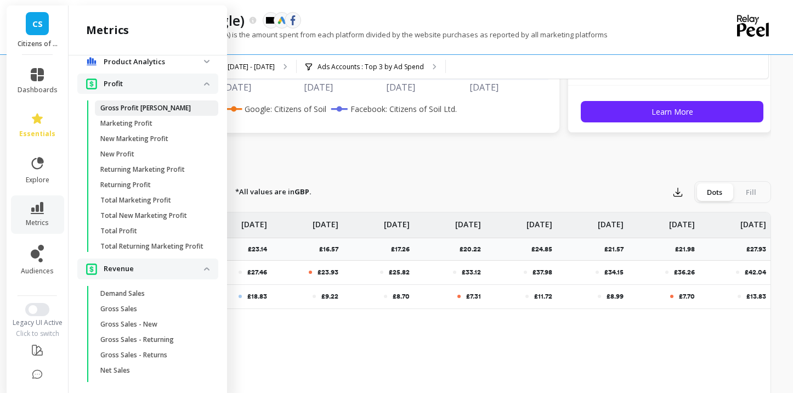
click at [138, 109] on p "Gross Profit [PERSON_NAME]" at bounding box center [145, 108] width 90 height 9
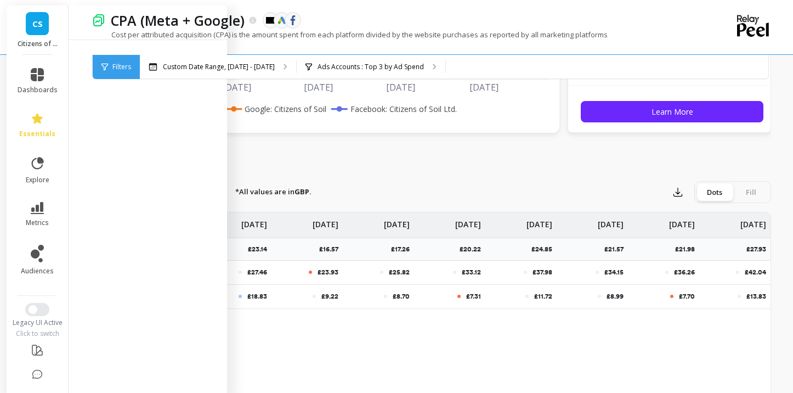
scroll to position [0, 0]
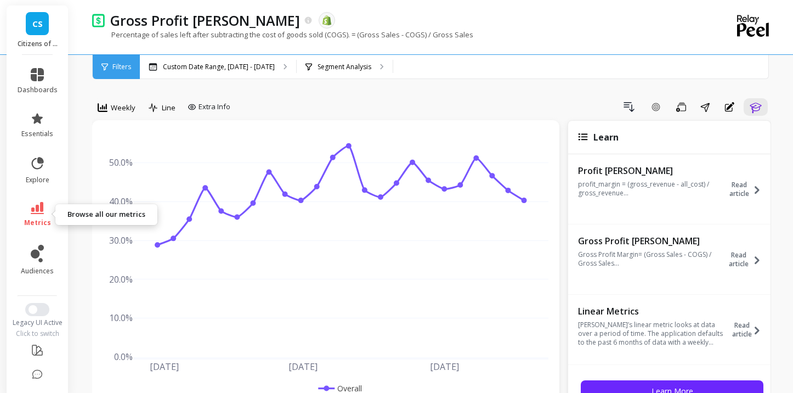
click at [44, 223] on span "metrics" at bounding box center [37, 222] width 27 height 9
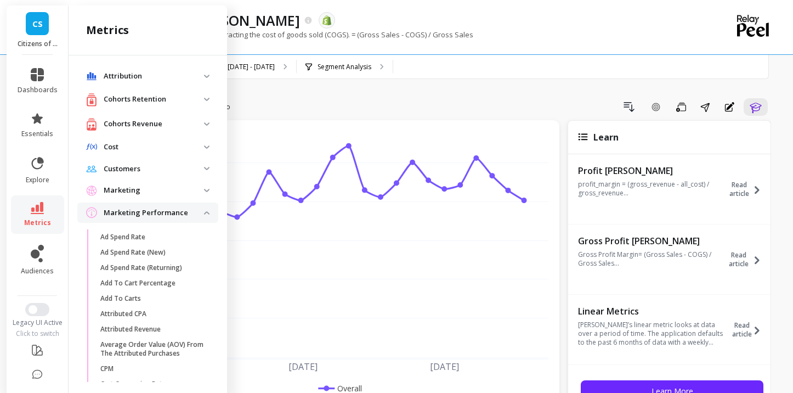
scroll to position [1005, 0]
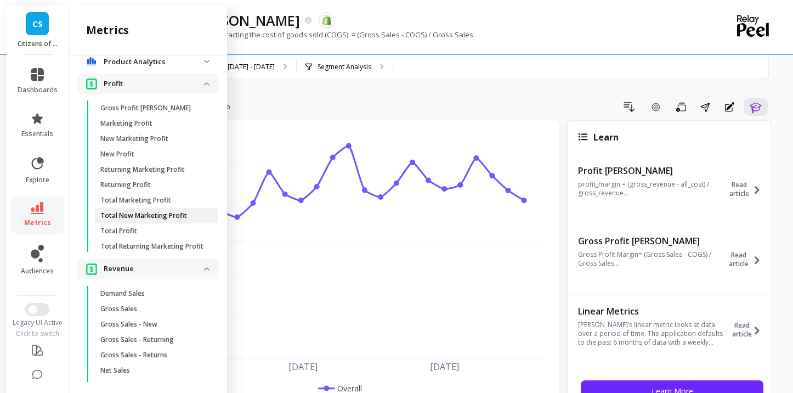
click at [137, 216] on p "Total New Marketing Profit" at bounding box center [143, 215] width 87 height 9
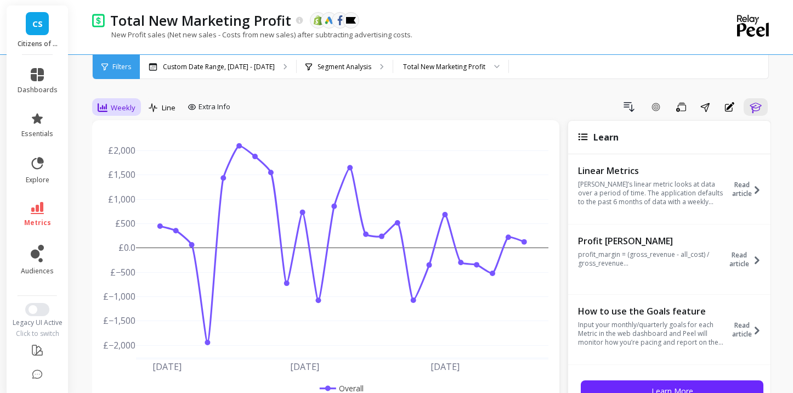
click at [118, 99] on div "Weekly" at bounding box center [116, 107] width 44 height 19
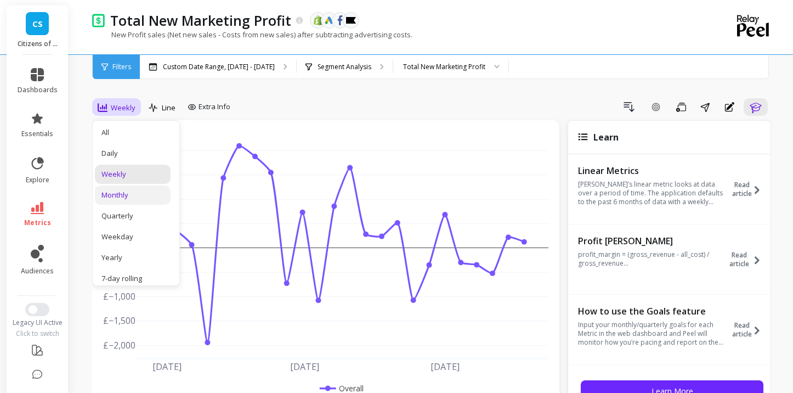
click at [119, 190] on div "Monthly" at bounding box center [132, 195] width 62 height 10
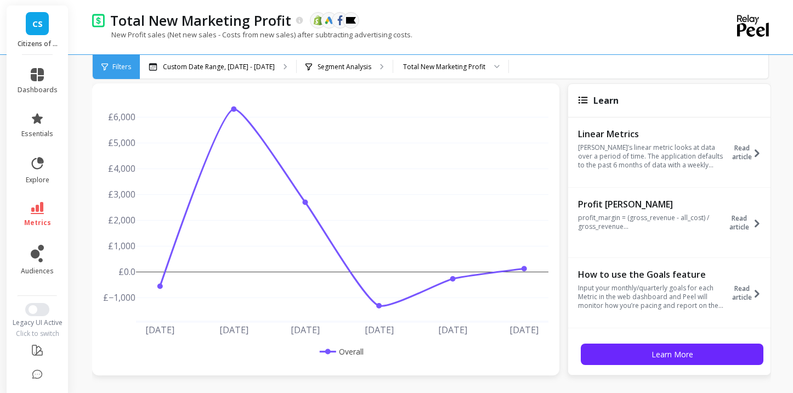
scroll to position [41, 0]
